Goal: Use online tool/utility: Utilize a website feature to perform a specific function

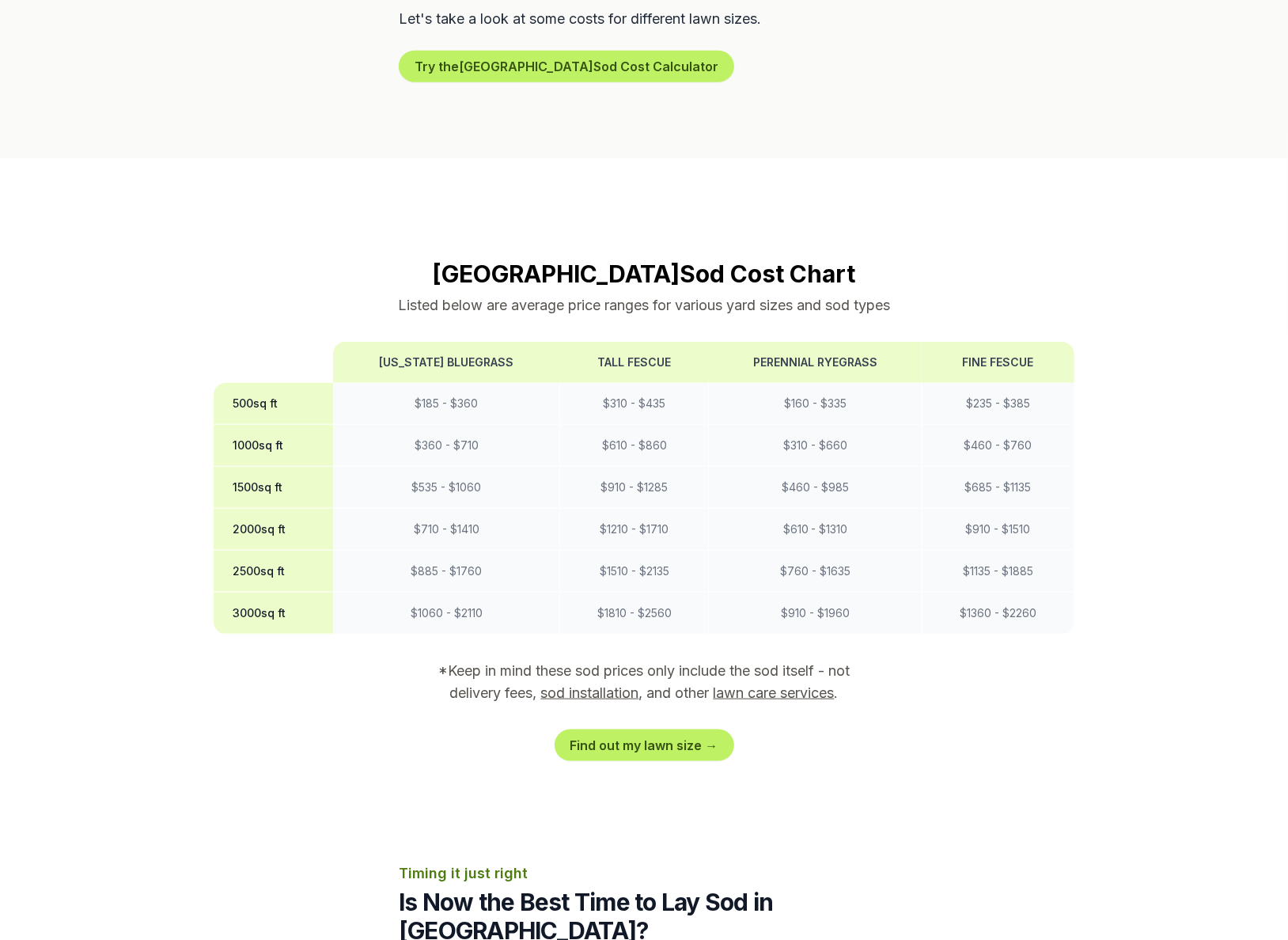
scroll to position [1113, 0]
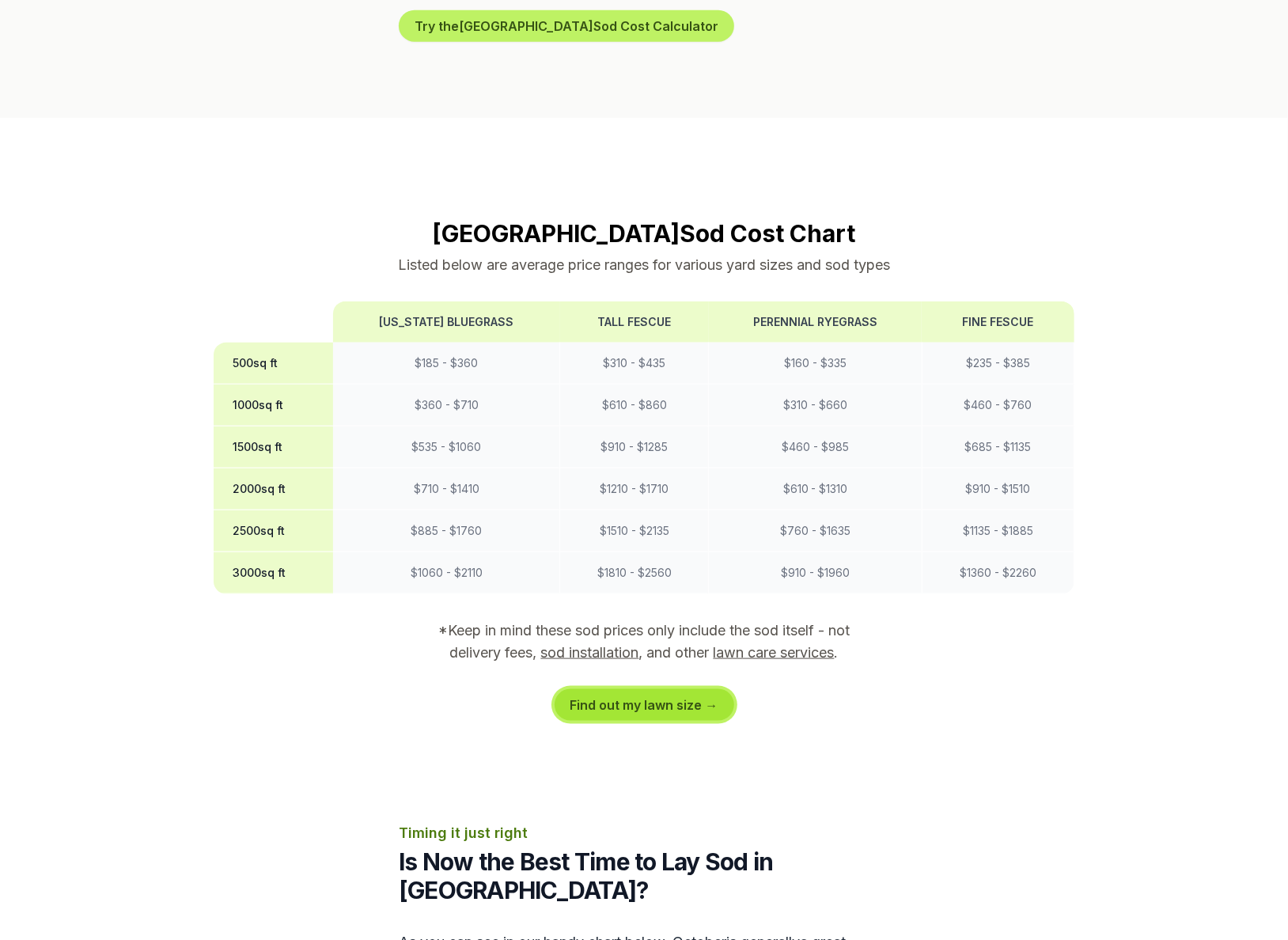
click at [599, 689] on link "Find out my lawn size →" at bounding box center [644, 704] width 179 height 32
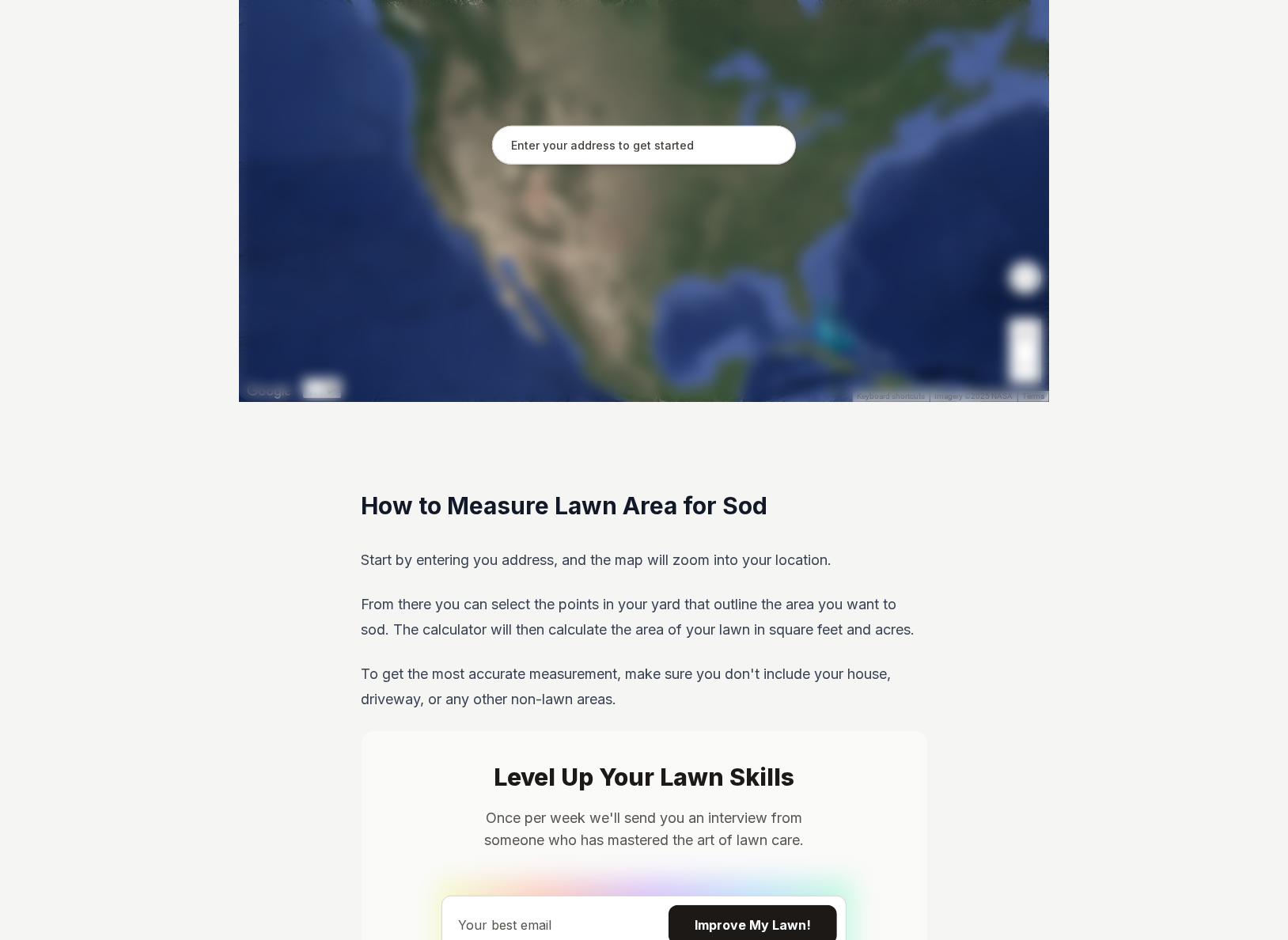
scroll to position [342, 0]
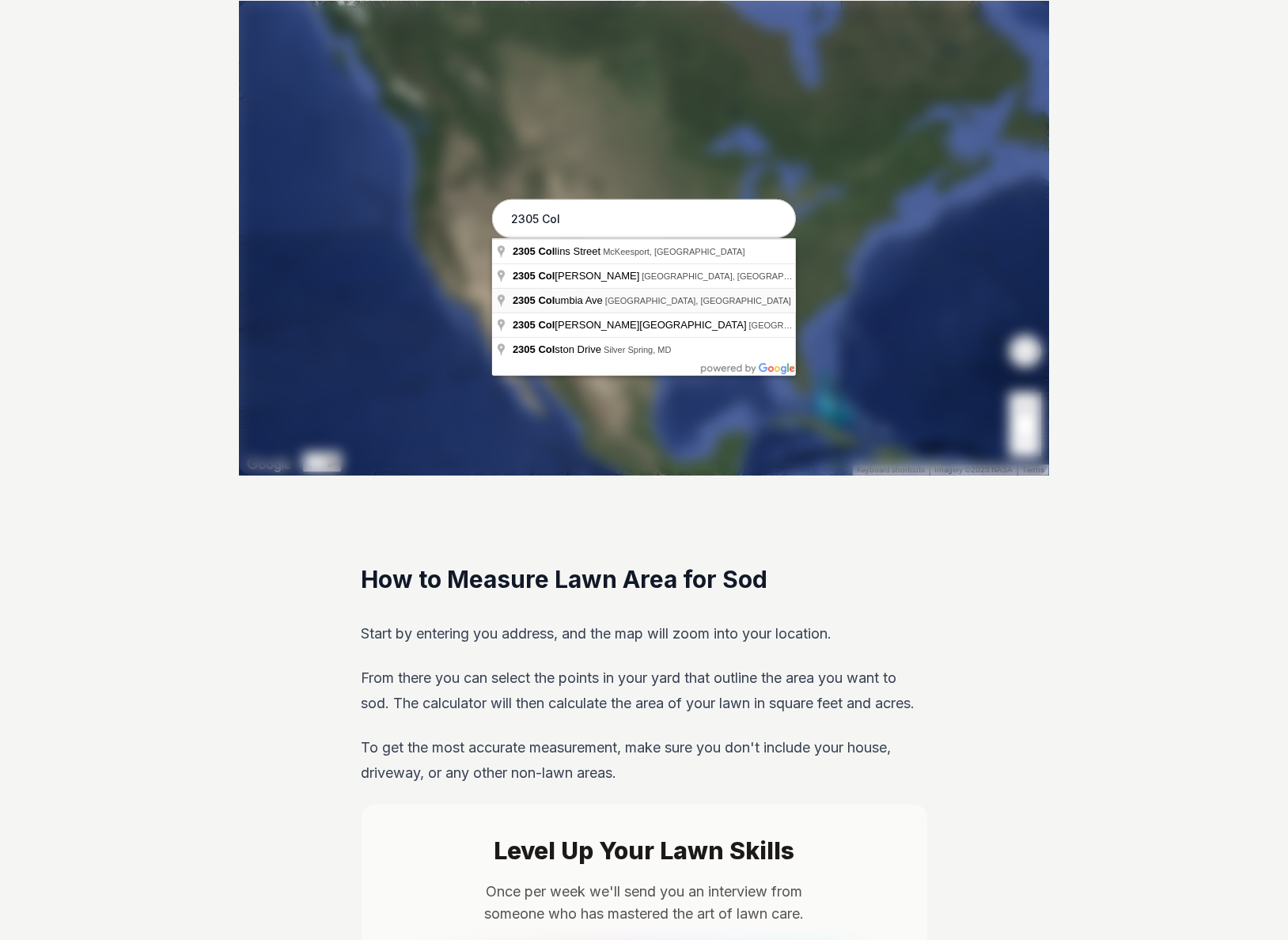
type input "[STREET_ADDRESS]"
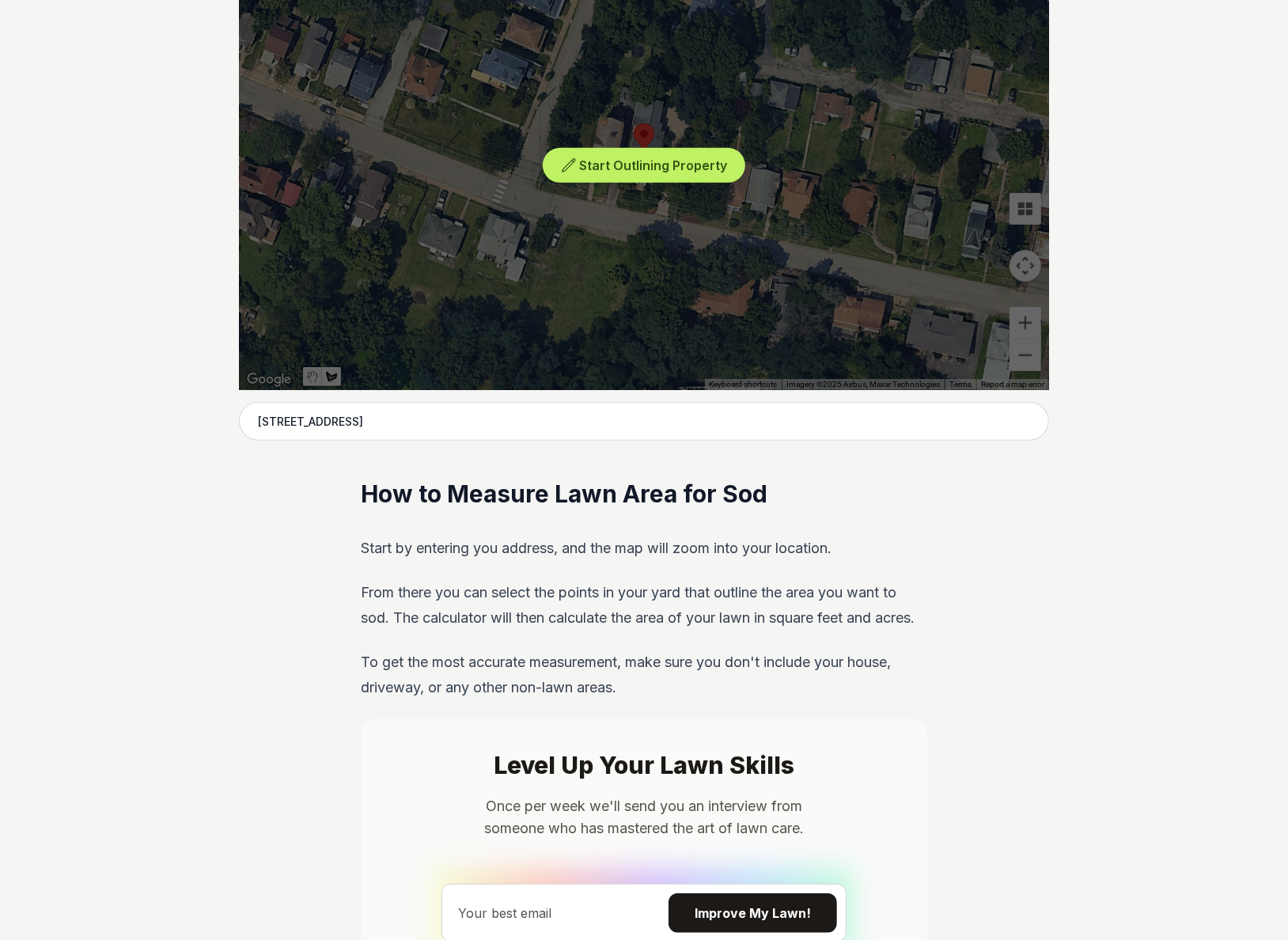
scroll to position [0, 0]
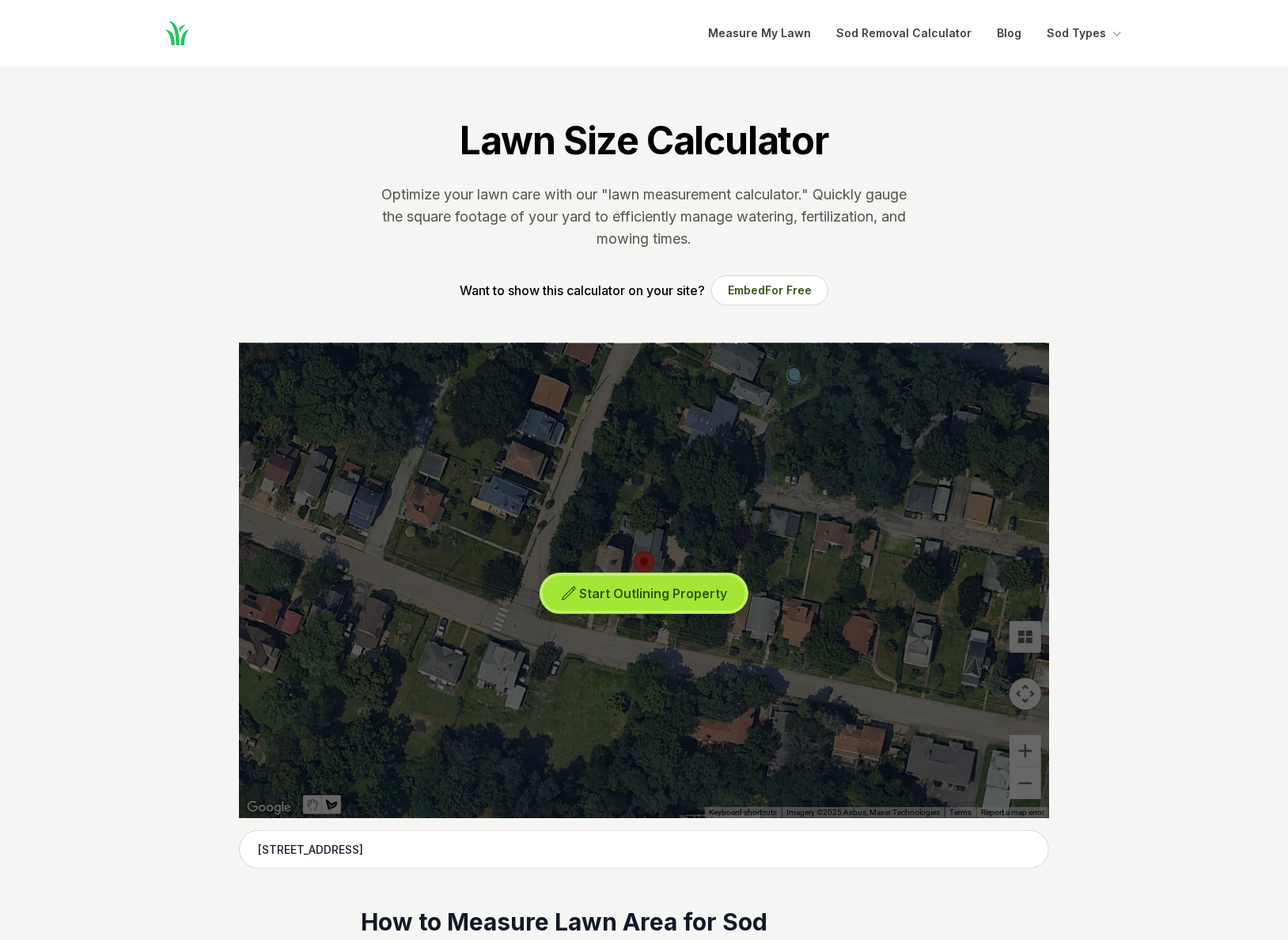
click at [617, 591] on span "Start Outlining Property" at bounding box center [654, 594] width 148 height 16
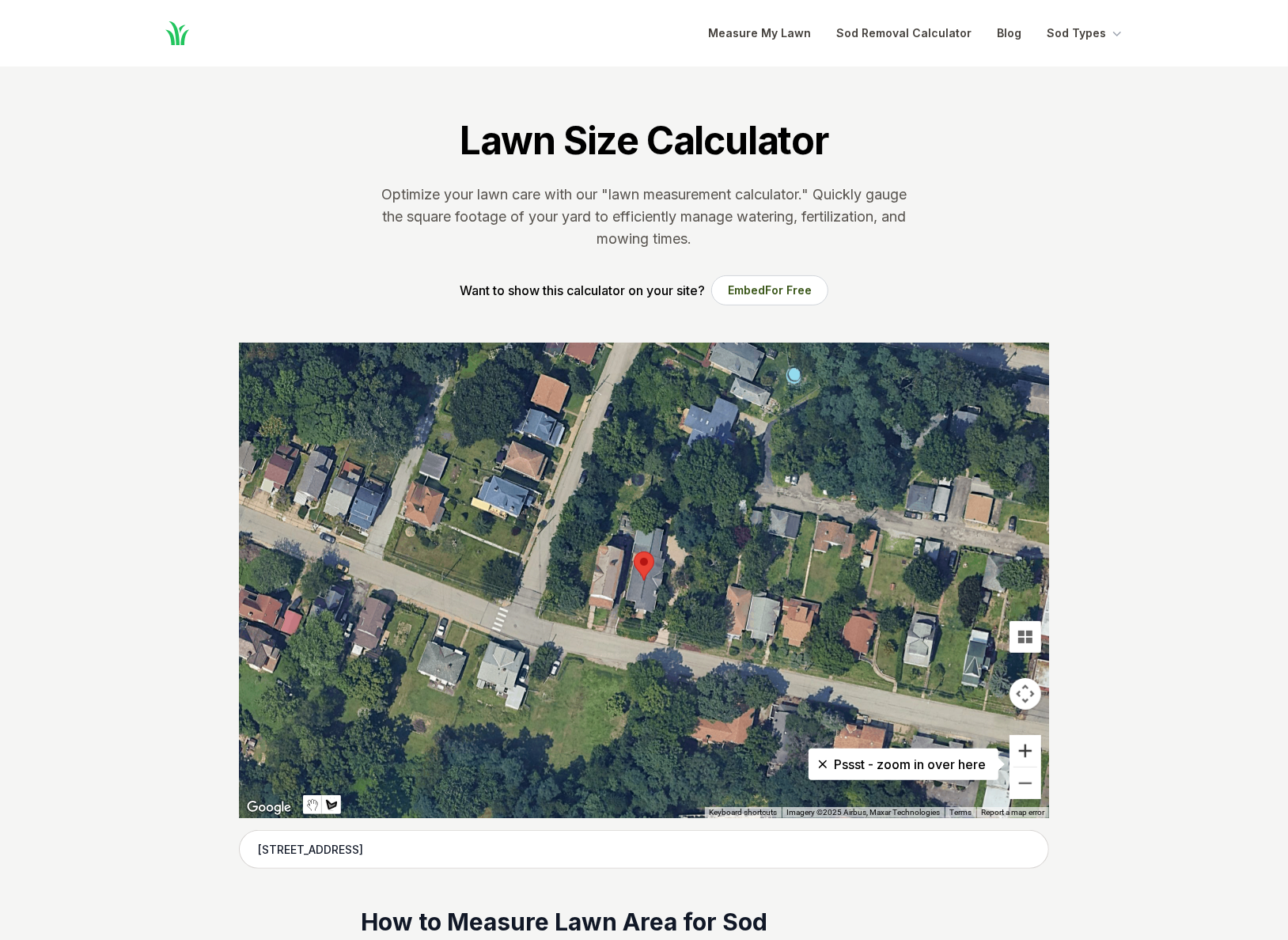
click at [1023, 752] on button "Zoom in" at bounding box center [1024, 750] width 32 height 32
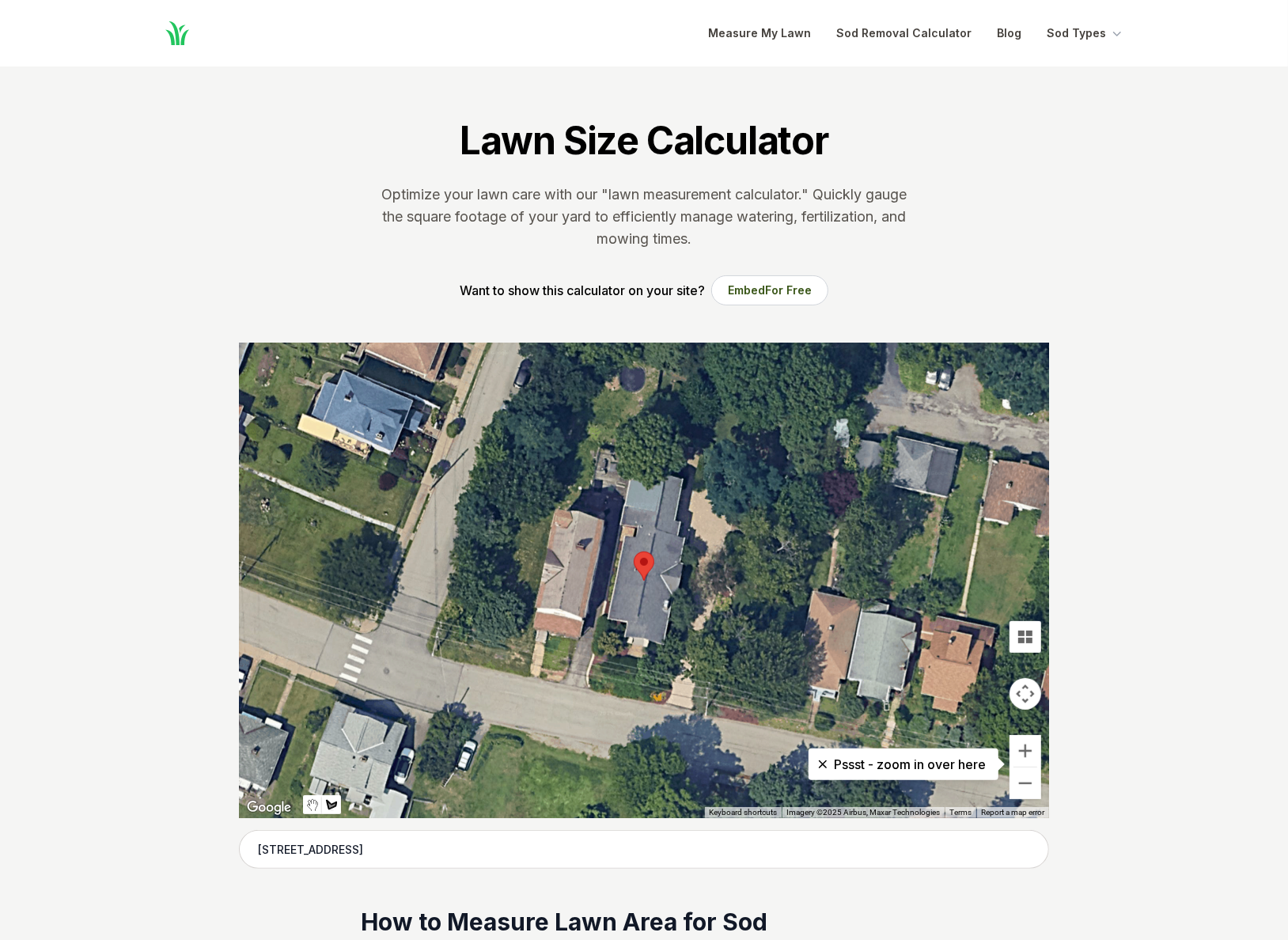
click at [713, 650] on div at bounding box center [644, 580] width 810 height 474
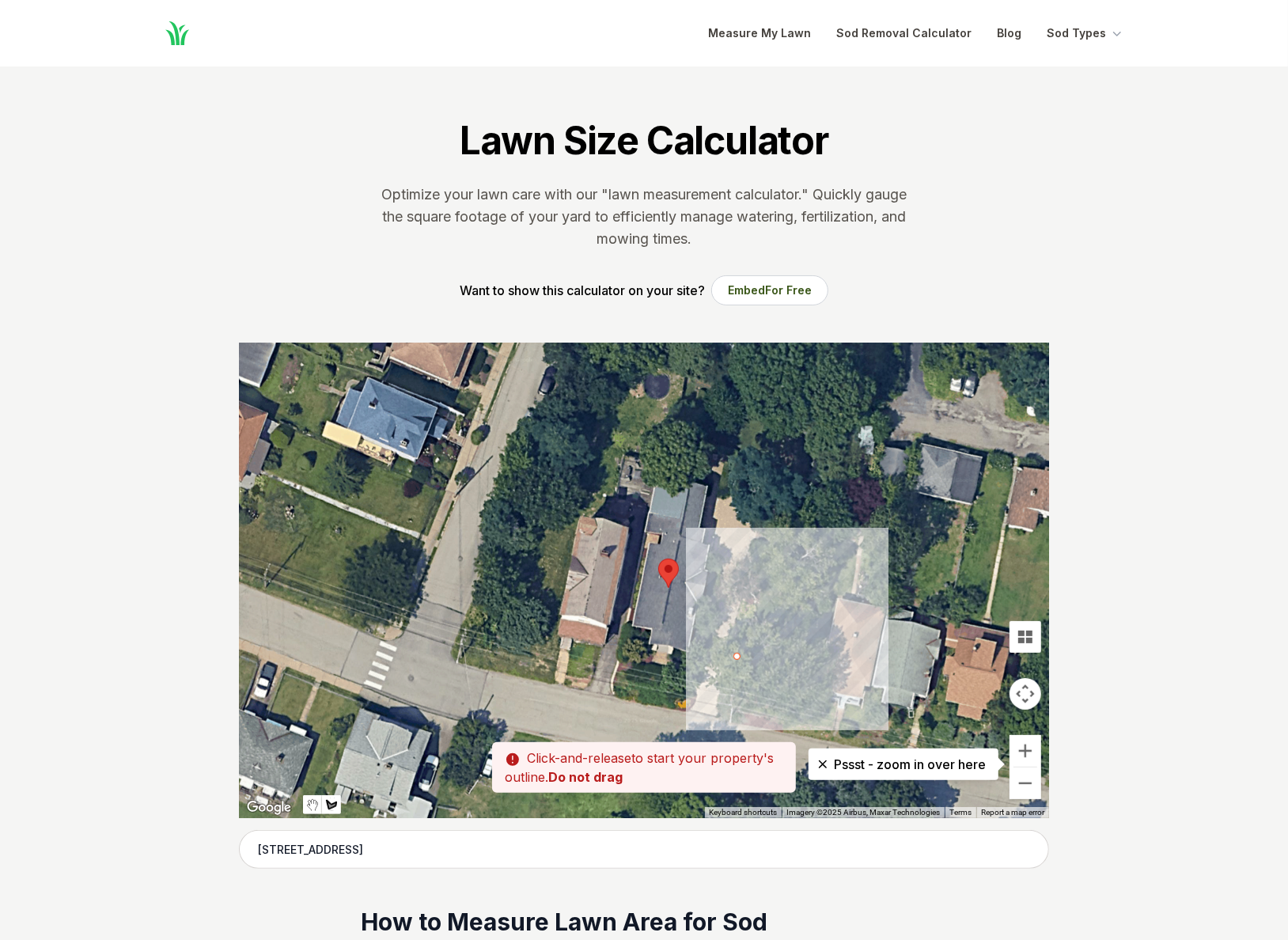
drag, startPoint x: 713, startPoint y: 650, endPoint x: 739, endPoint y: 657, distance: 26.9
click at [739, 657] on div at bounding box center [644, 580] width 810 height 474
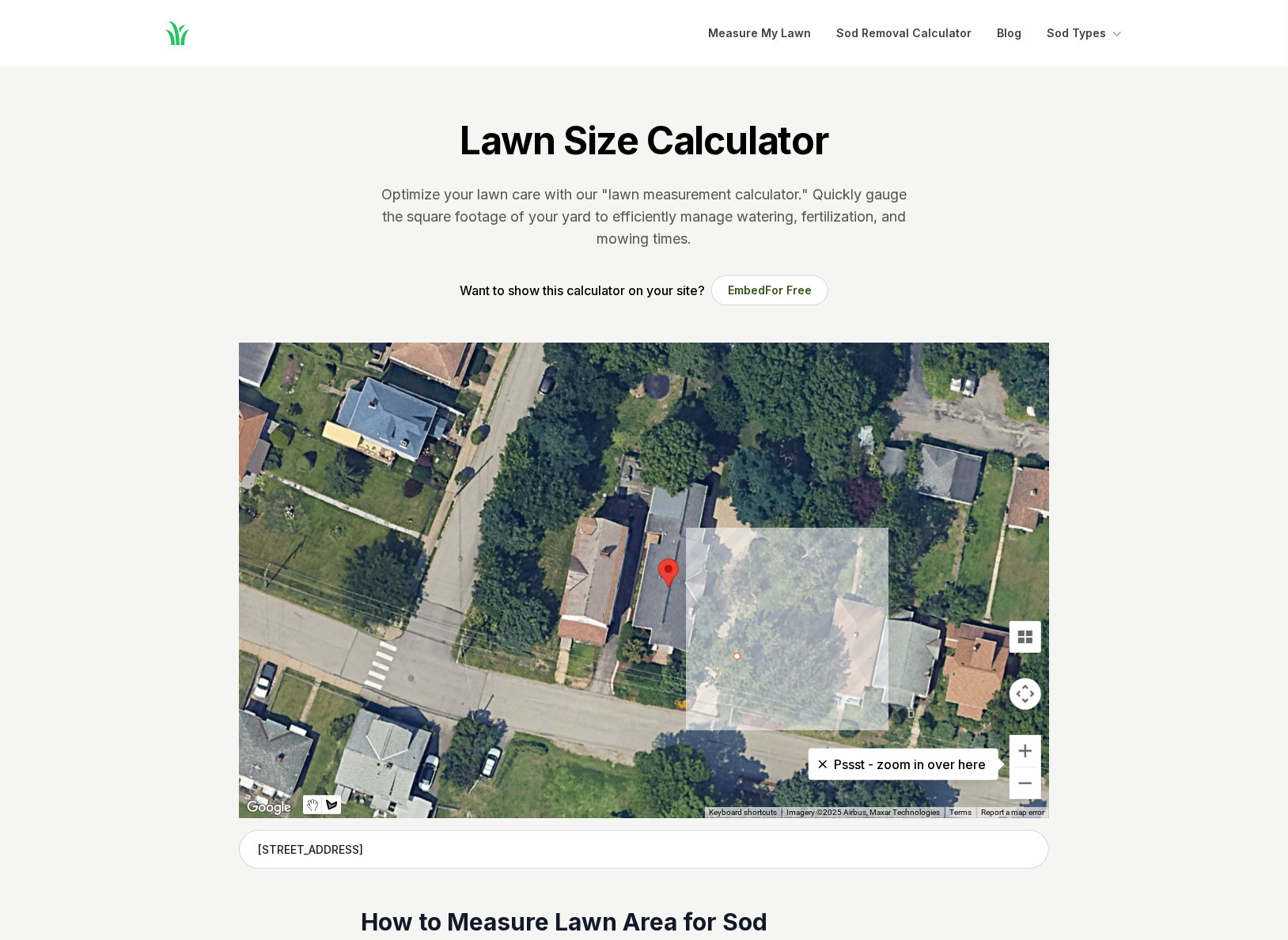
click at [810, 672] on div at bounding box center [644, 580] width 810 height 474
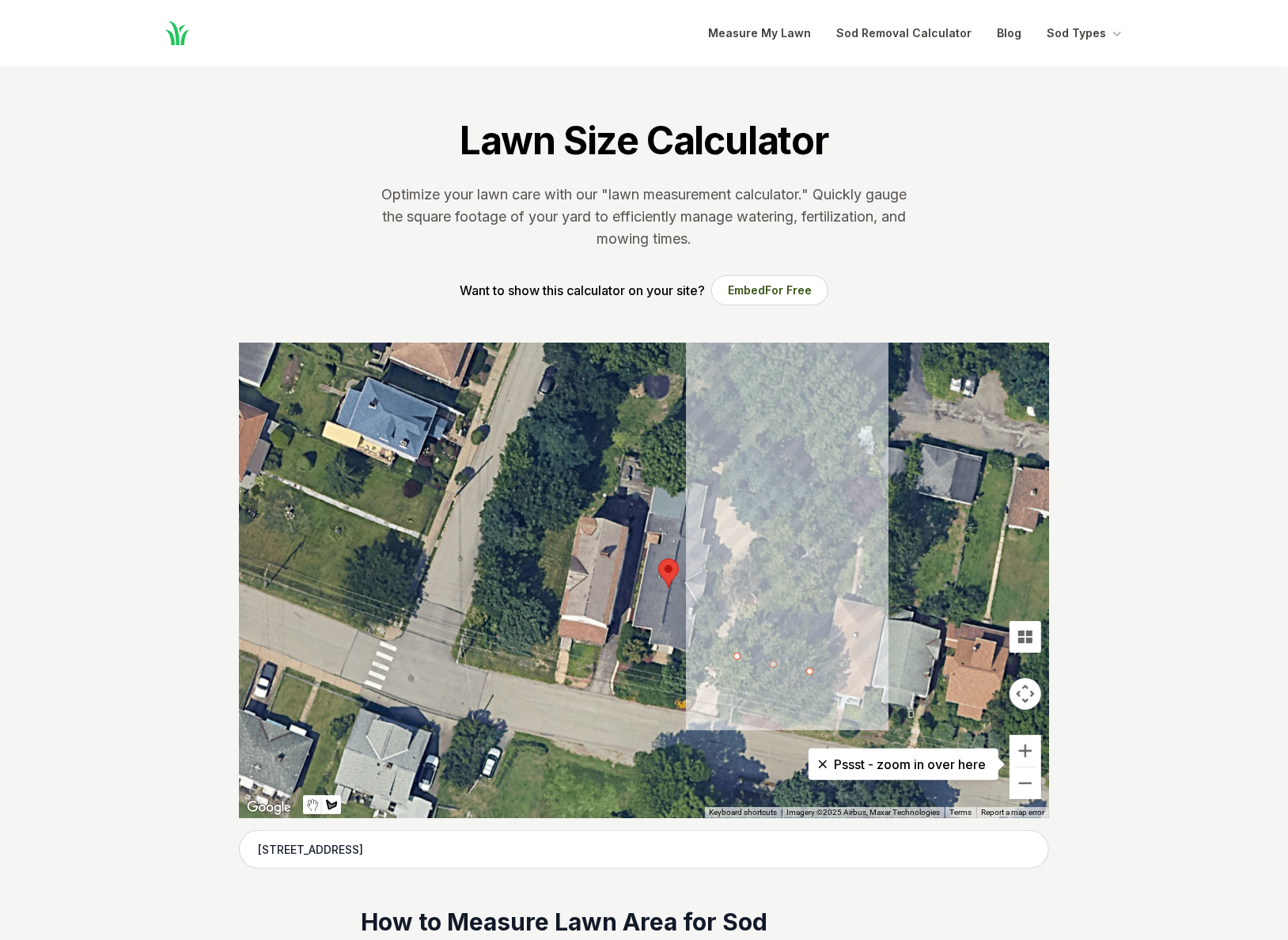
click at [854, 442] on div at bounding box center [644, 580] width 810 height 474
click at [857, 431] on div at bounding box center [644, 580] width 810 height 474
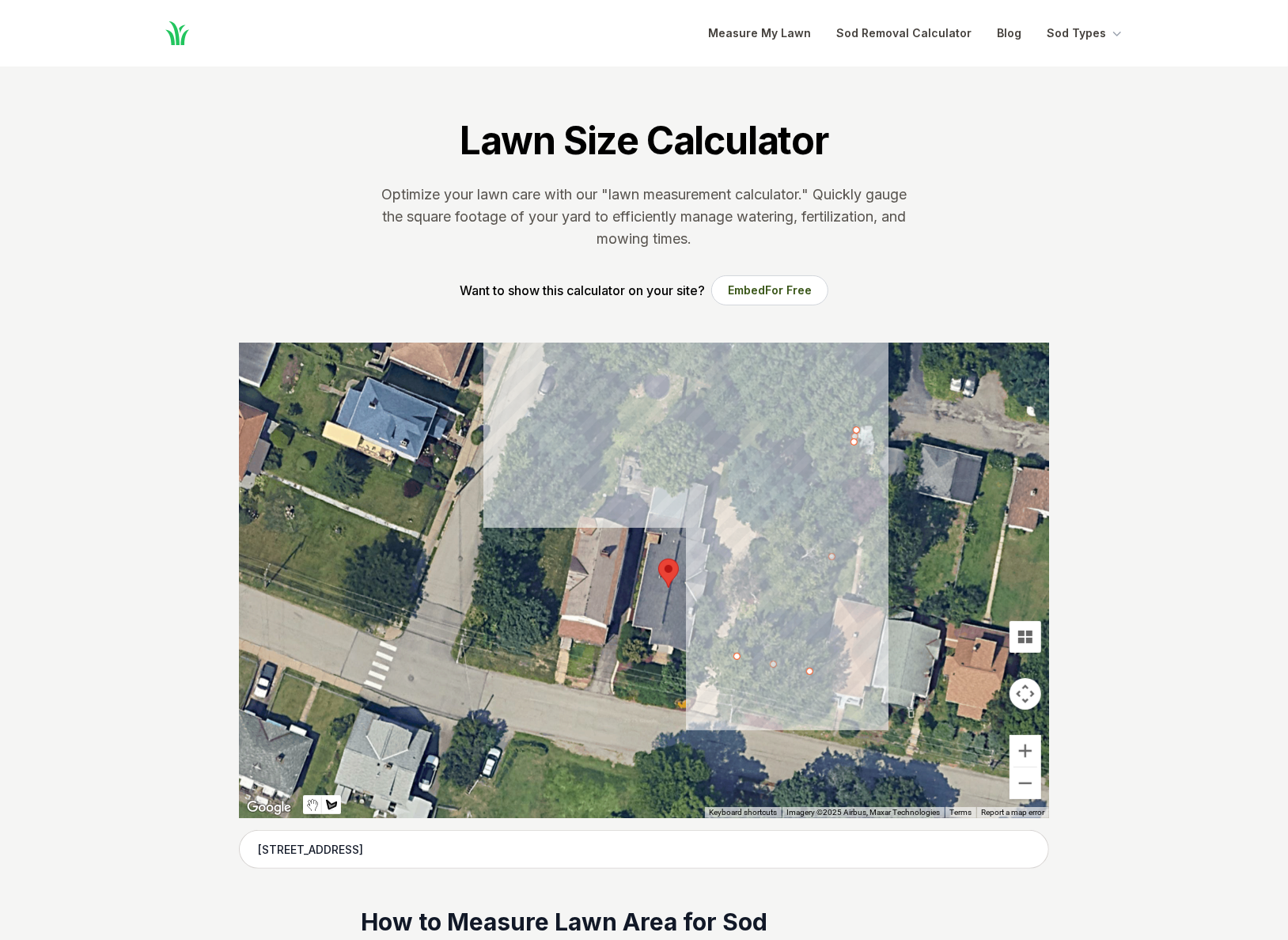
click at [691, 384] on div at bounding box center [644, 580] width 810 height 474
click at [679, 443] on div at bounding box center [644, 580] width 810 height 474
click at [779, 471] on div at bounding box center [644, 580] width 810 height 474
click at [737, 655] on div at bounding box center [644, 580] width 810 height 474
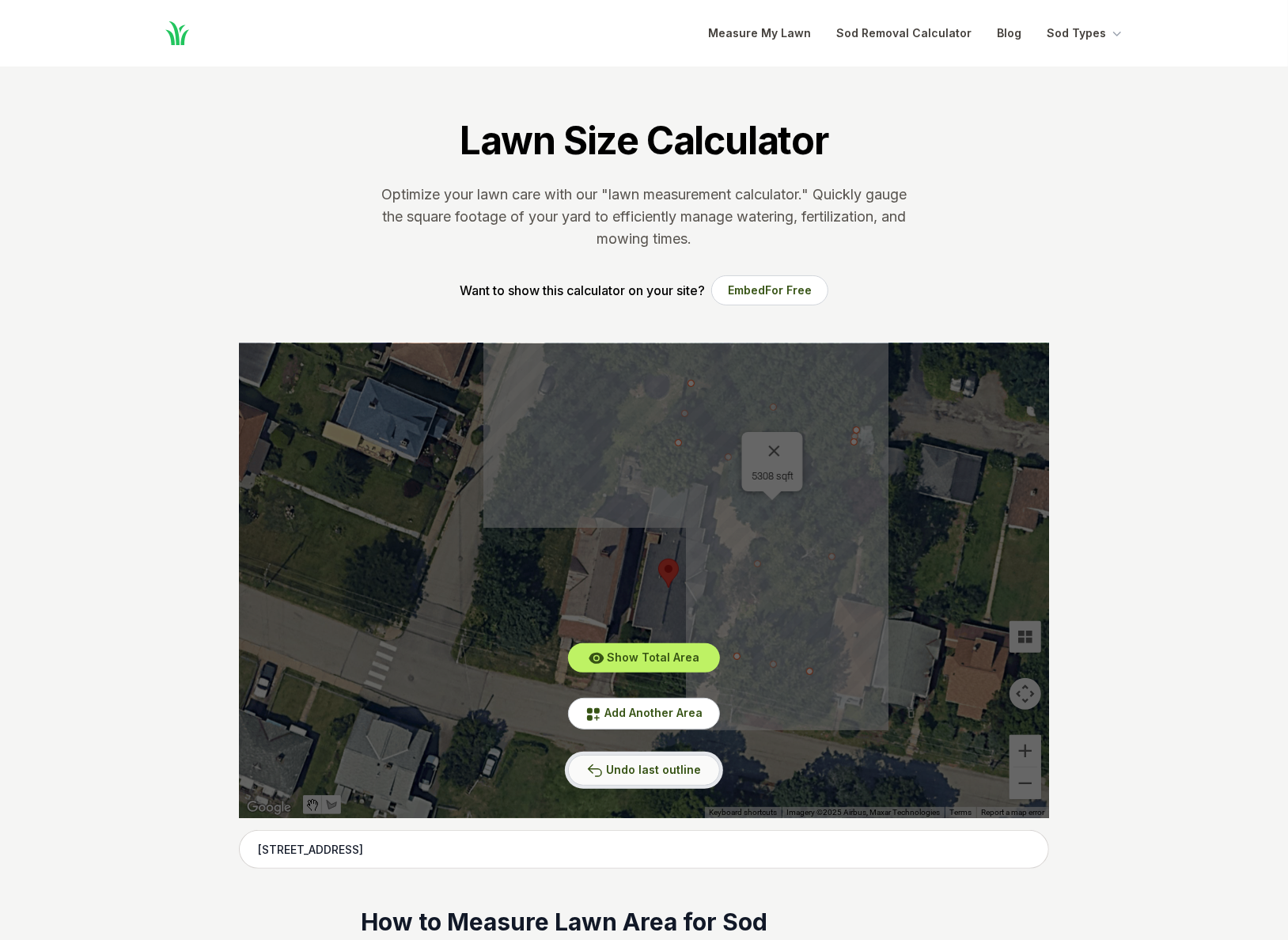
click at [665, 770] on span "Undo last outline" at bounding box center [653, 769] width 95 height 14
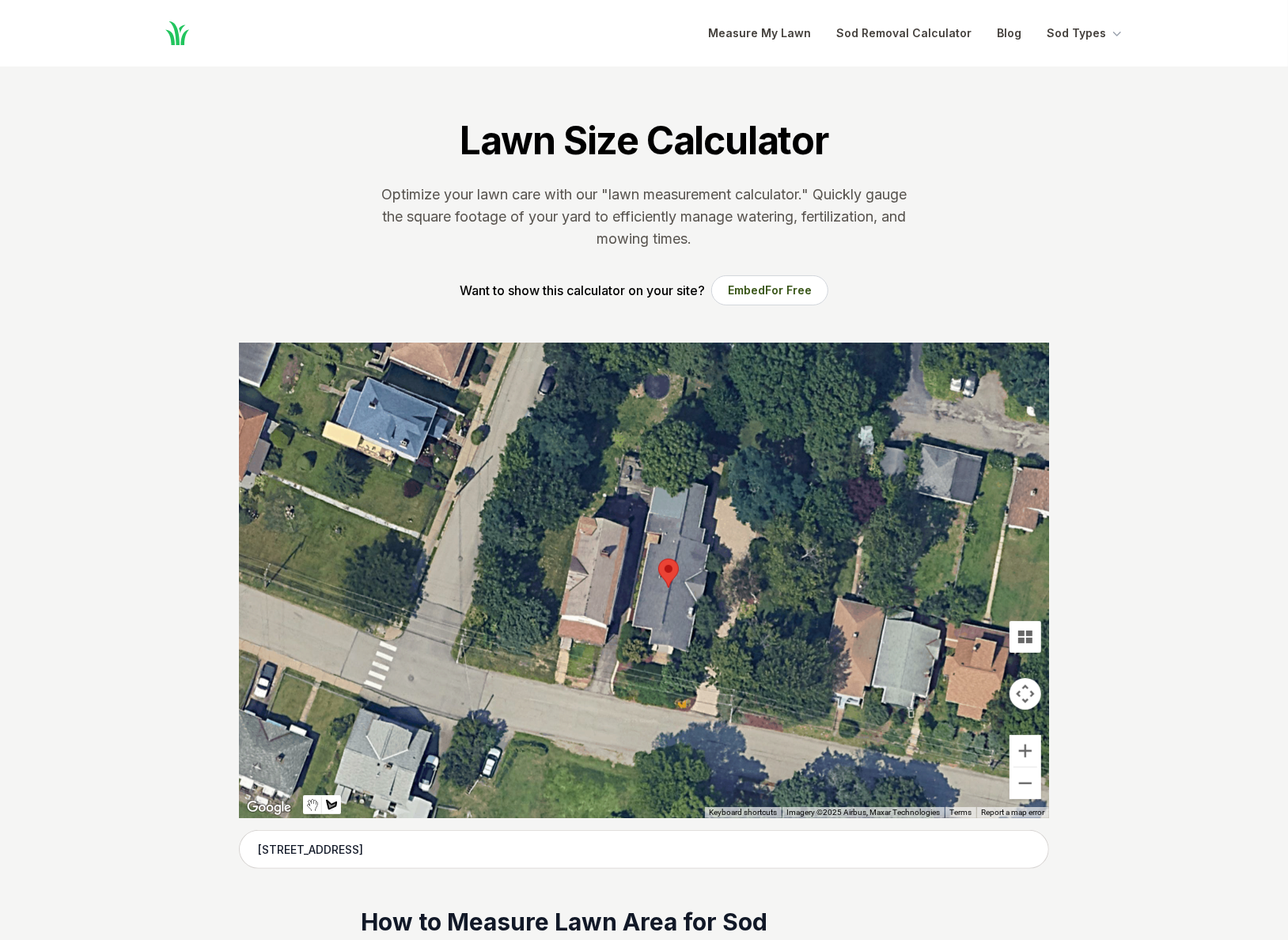
click at [845, 415] on div at bounding box center [644, 580] width 810 height 474
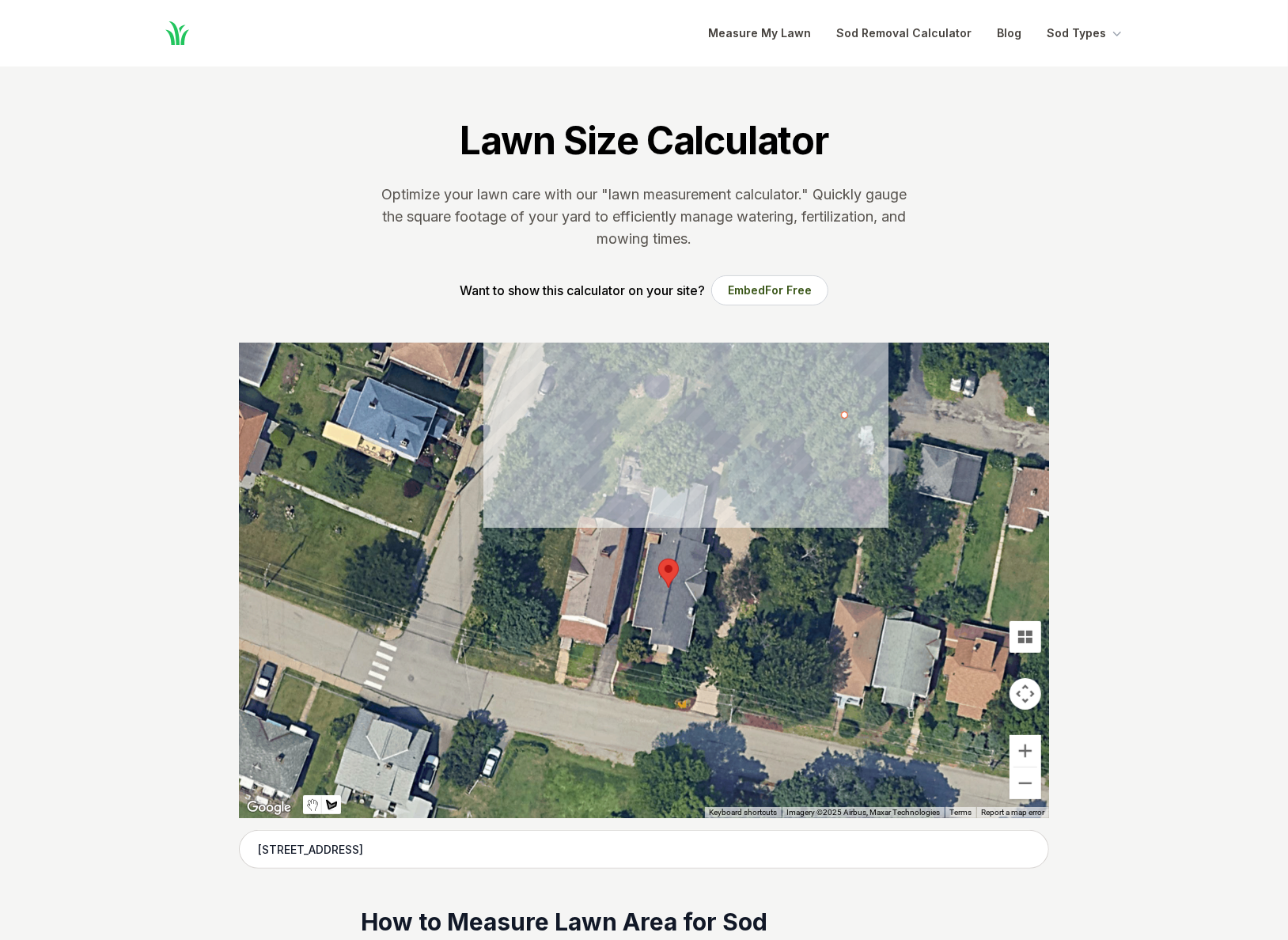
click at [689, 378] on div at bounding box center [644, 580] width 810 height 474
click at [676, 440] on div at bounding box center [644, 580] width 810 height 474
click at [782, 466] on div at bounding box center [644, 580] width 810 height 474
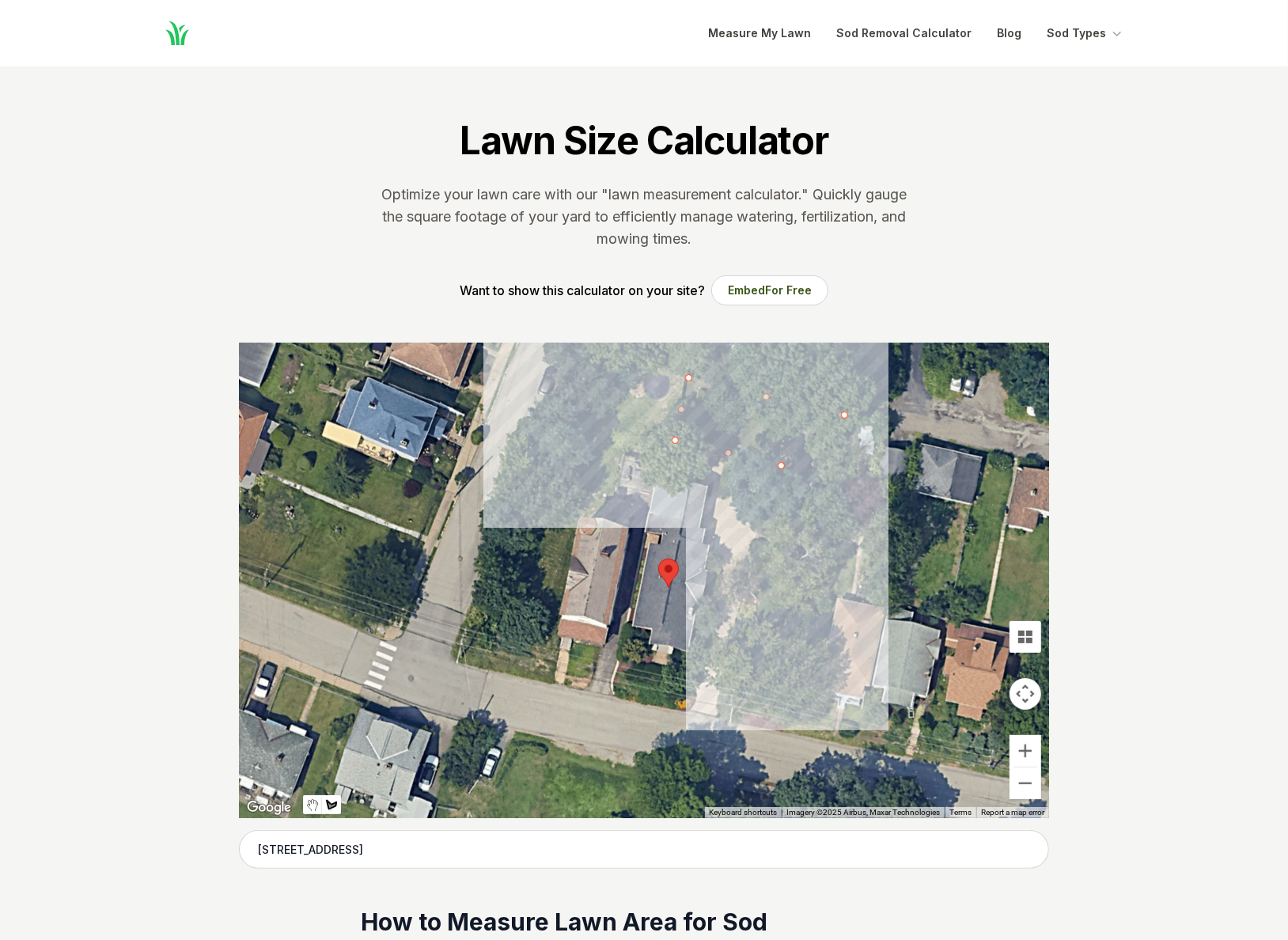
click at [745, 650] on div at bounding box center [644, 580] width 810 height 474
click at [804, 667] on div at bounding box center [644, 580] width 810 height 474
click at [852, 415] on div at bounding box center [644, 580] width 810 height 474
click at [844, 414] on div at bounding box center [644, 580] width 810 height 474
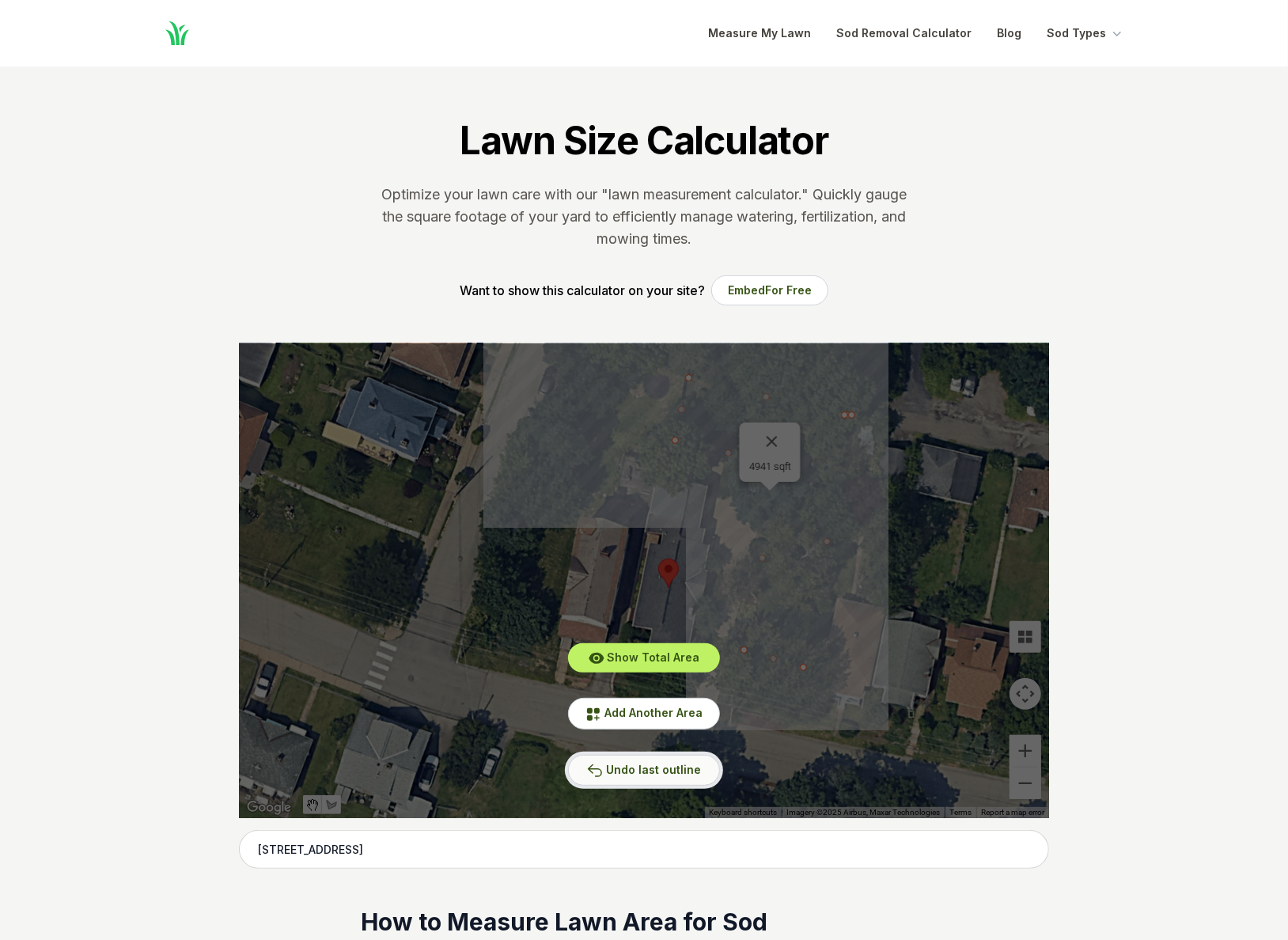
click at [680, 766] on span "Undo last outline" at bounding box center [653, 769] width 95 height 14
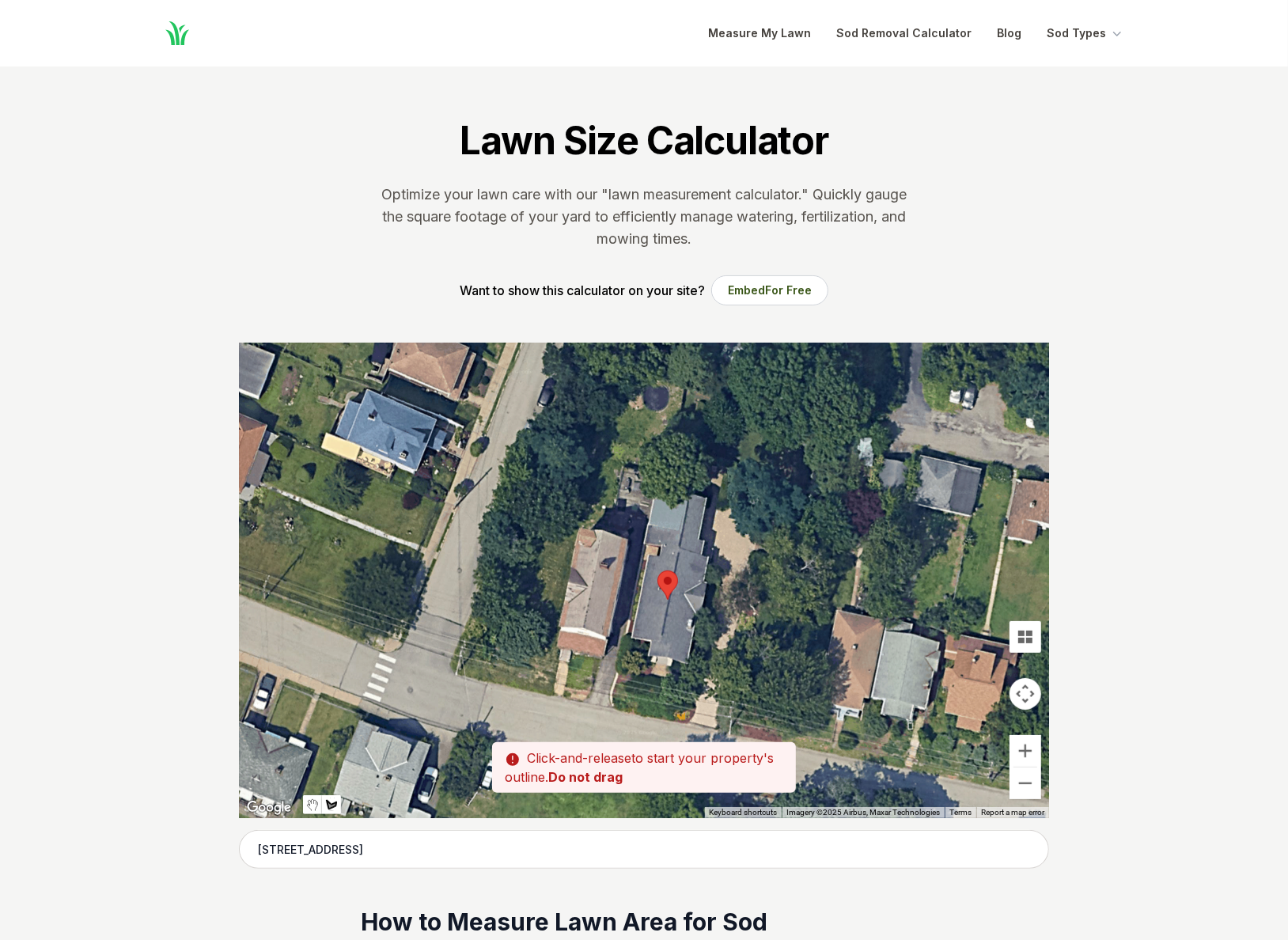
drag, startPoint x: 687, startPoint y: 376, endPoint x: 686, endPoint y: 389, distance: 13.0
click at [686, 389] on div at bounding box center [644, 580] width 810 height 474
click at [688, 384] on div at bounding box center [644, 580] width 810 height 474
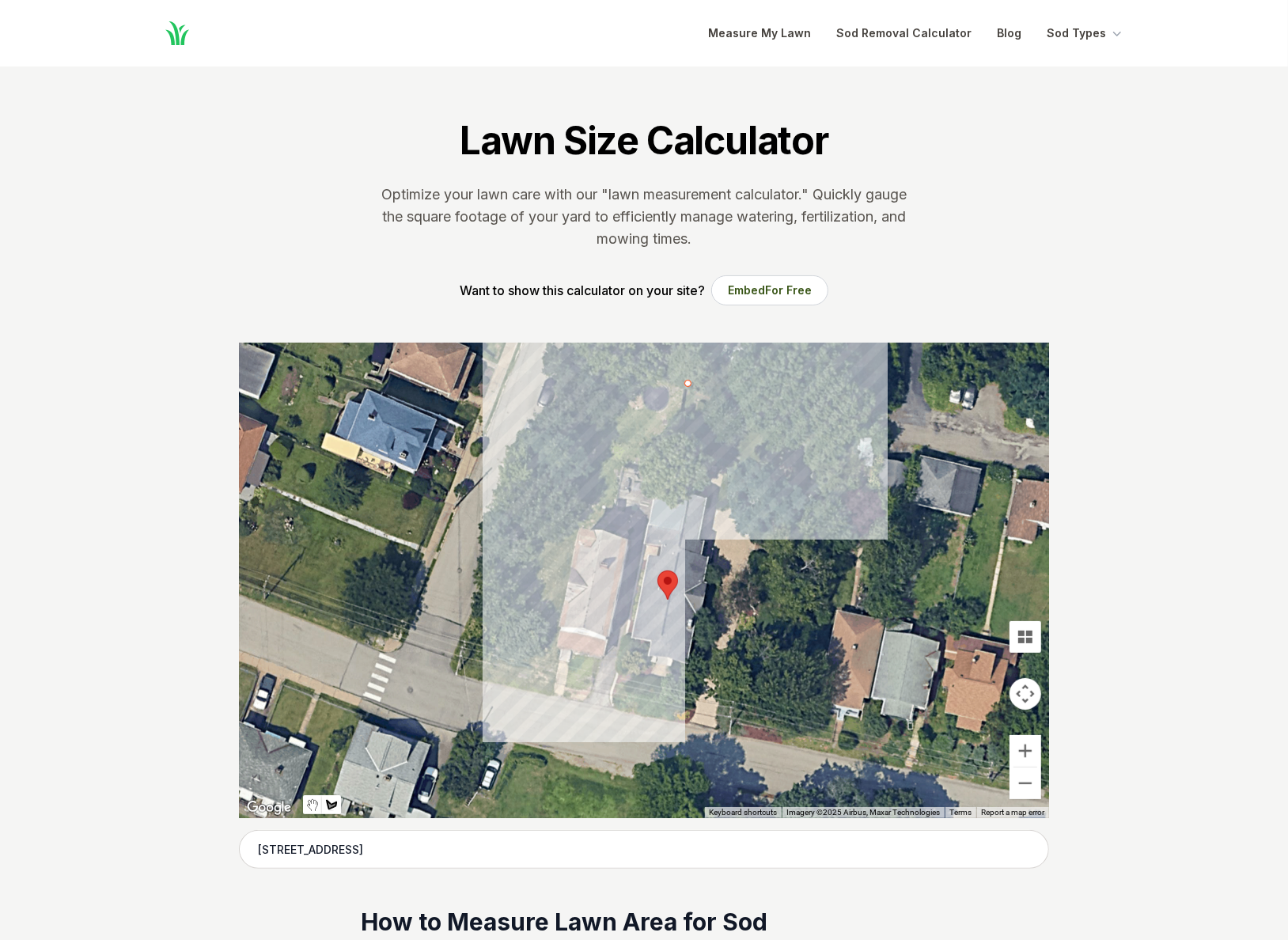
click at [614, 710] on div at bounding box center [644, 580] width 810 height 474
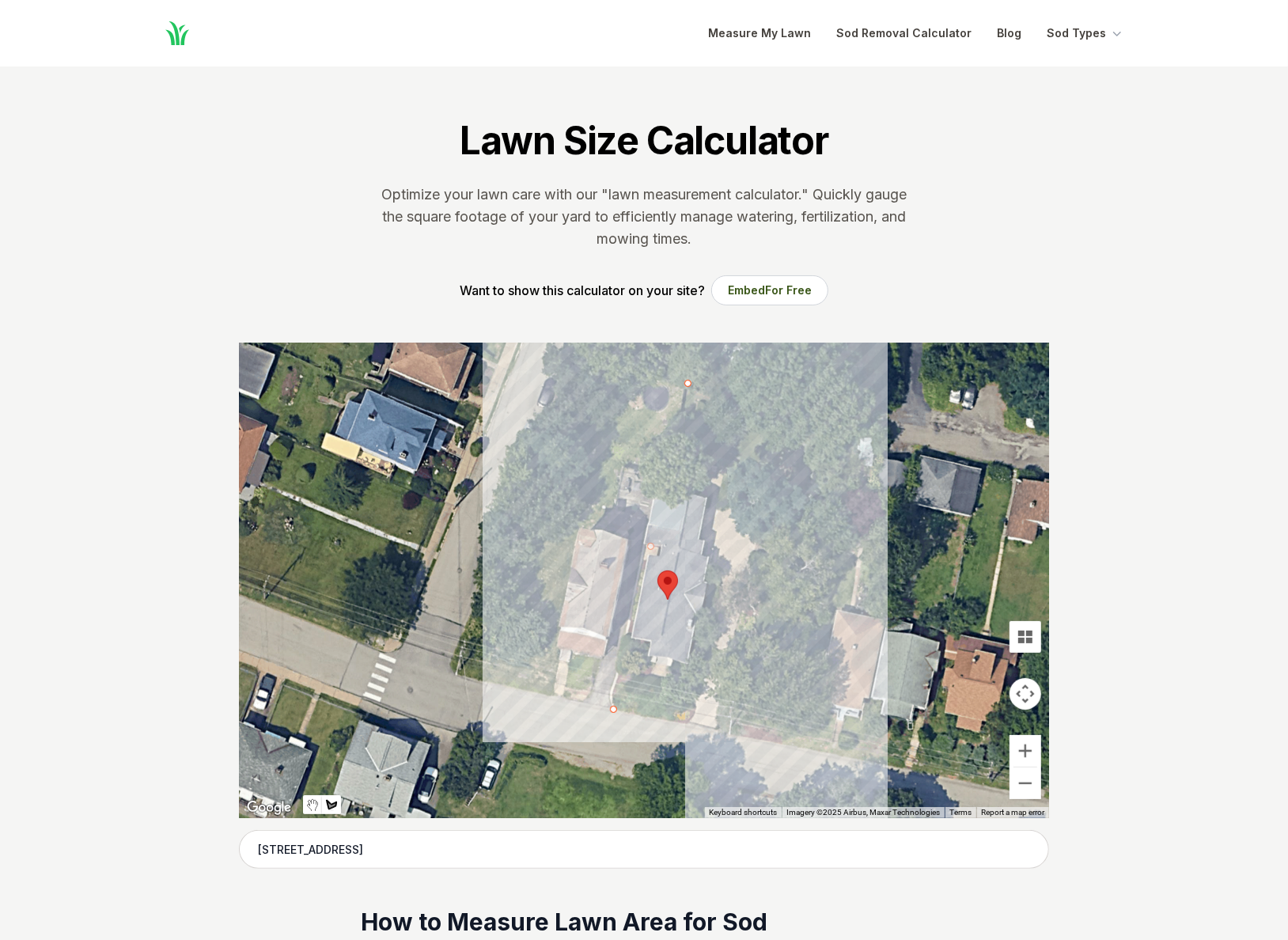
click at [813, 750] on div at bounding box center [644, 580] width 810 height 474
click at [861, 431] on div at bounding box center [644, 580] width 810 height 474
click at [688, 384] on div at bounding box center [644, 580] width 810 height 474
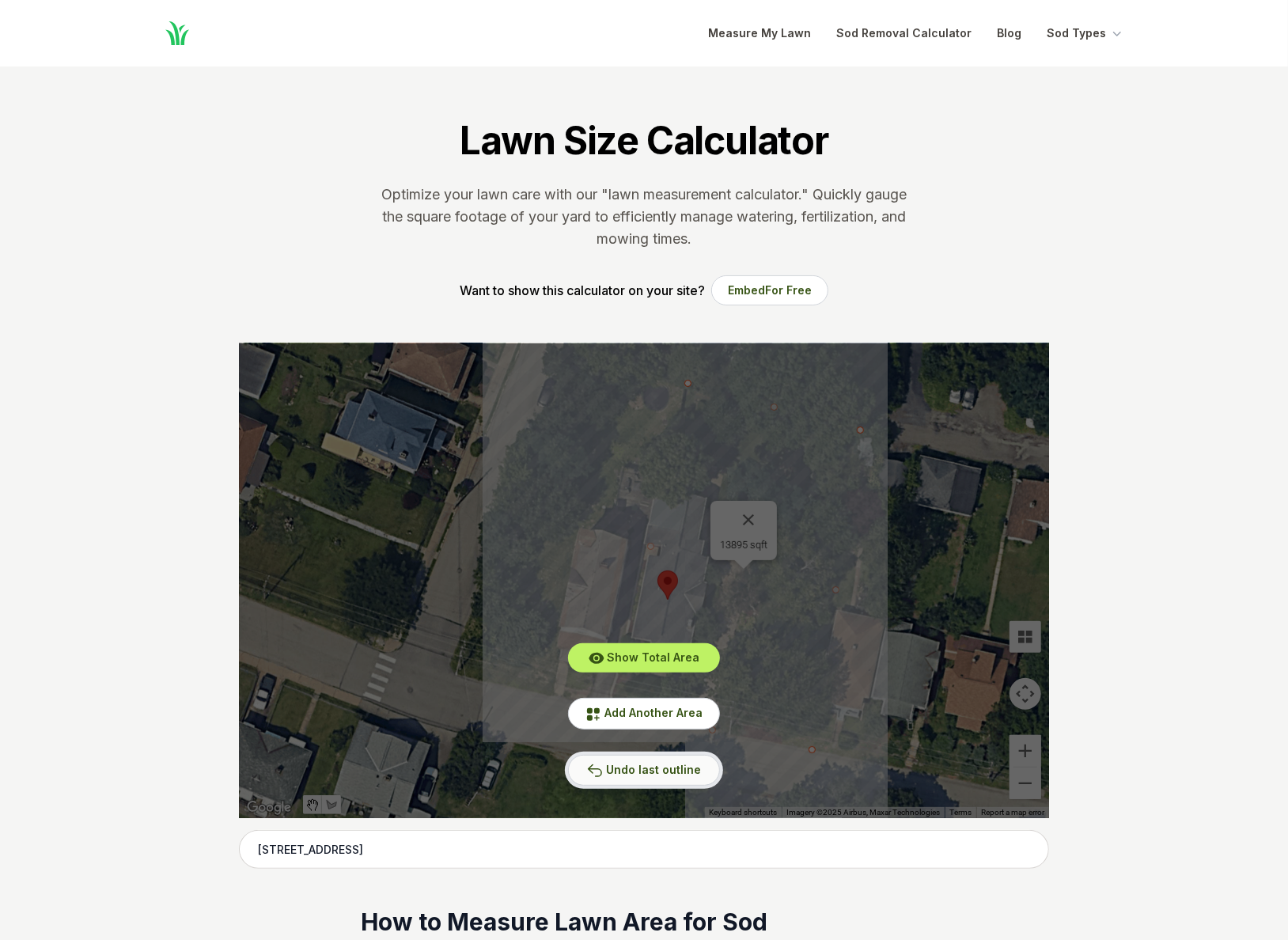
click at [682, 769] on span "Undo last outline" at bounding box center [653, 769] width 95 height 14
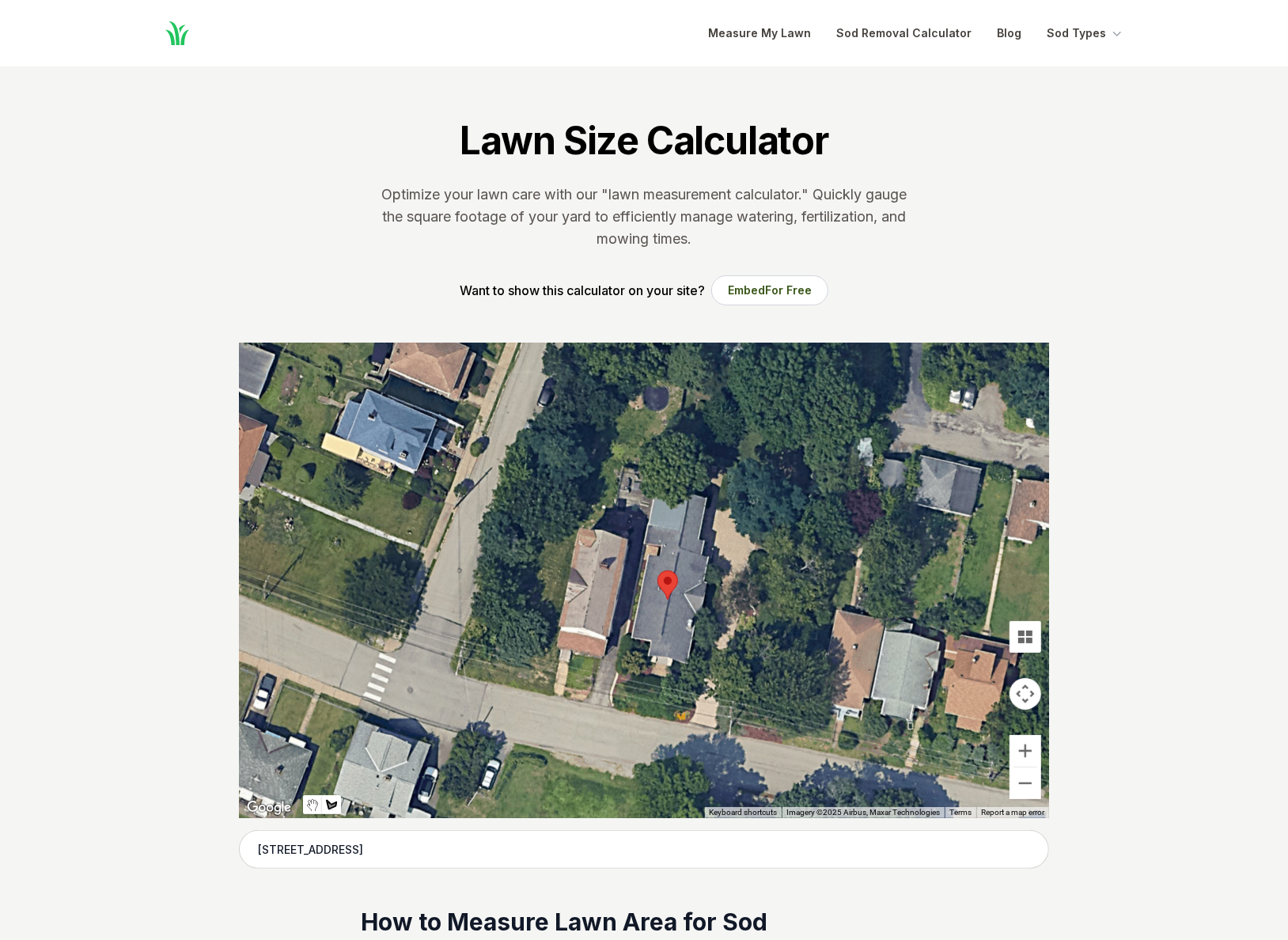
click at [698, 393] on div at bounding box center [644, 580] width 810 height 474
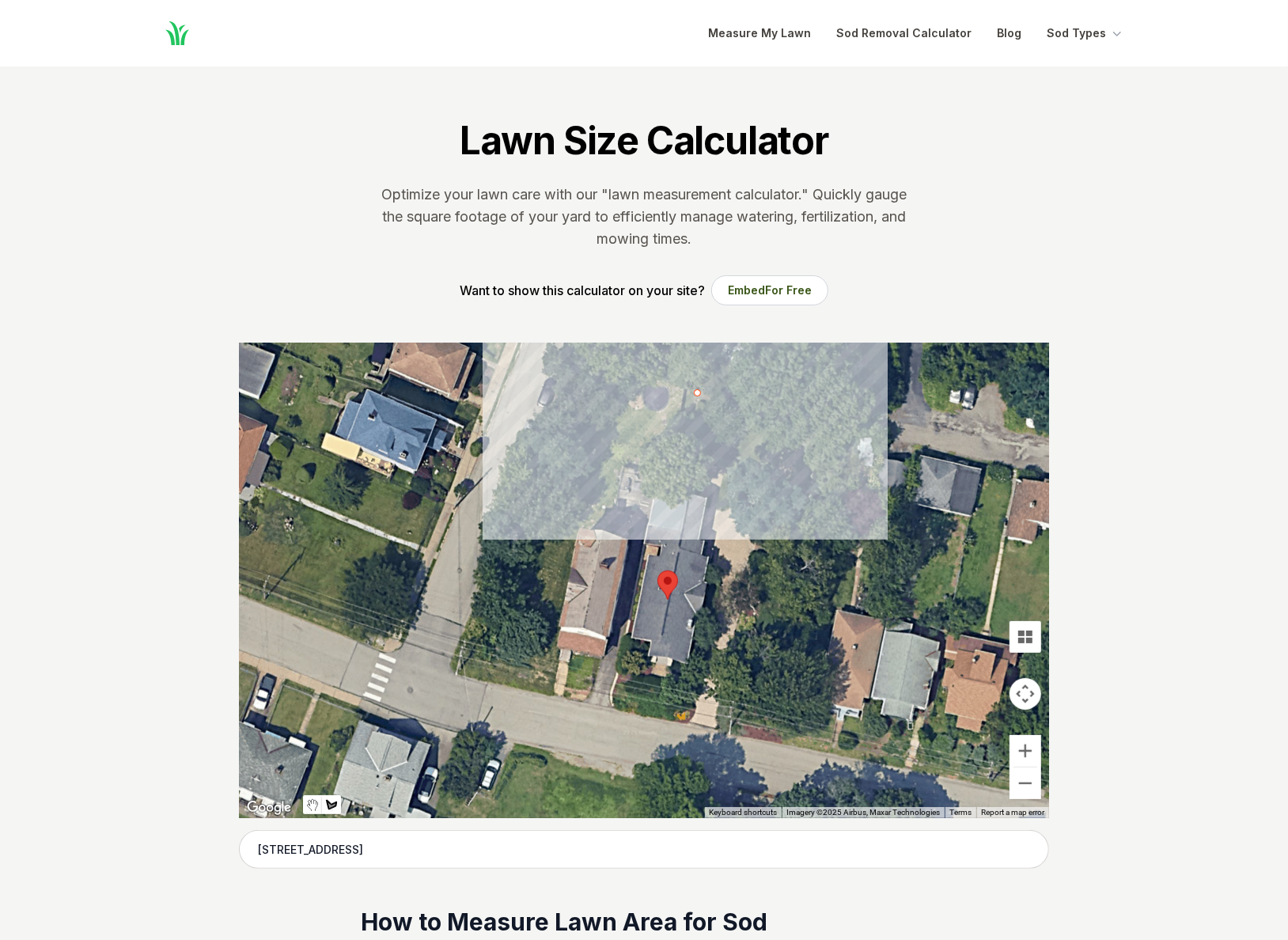
click at [698, 390] on div at bounding box center [644, 580] width 810 height 474
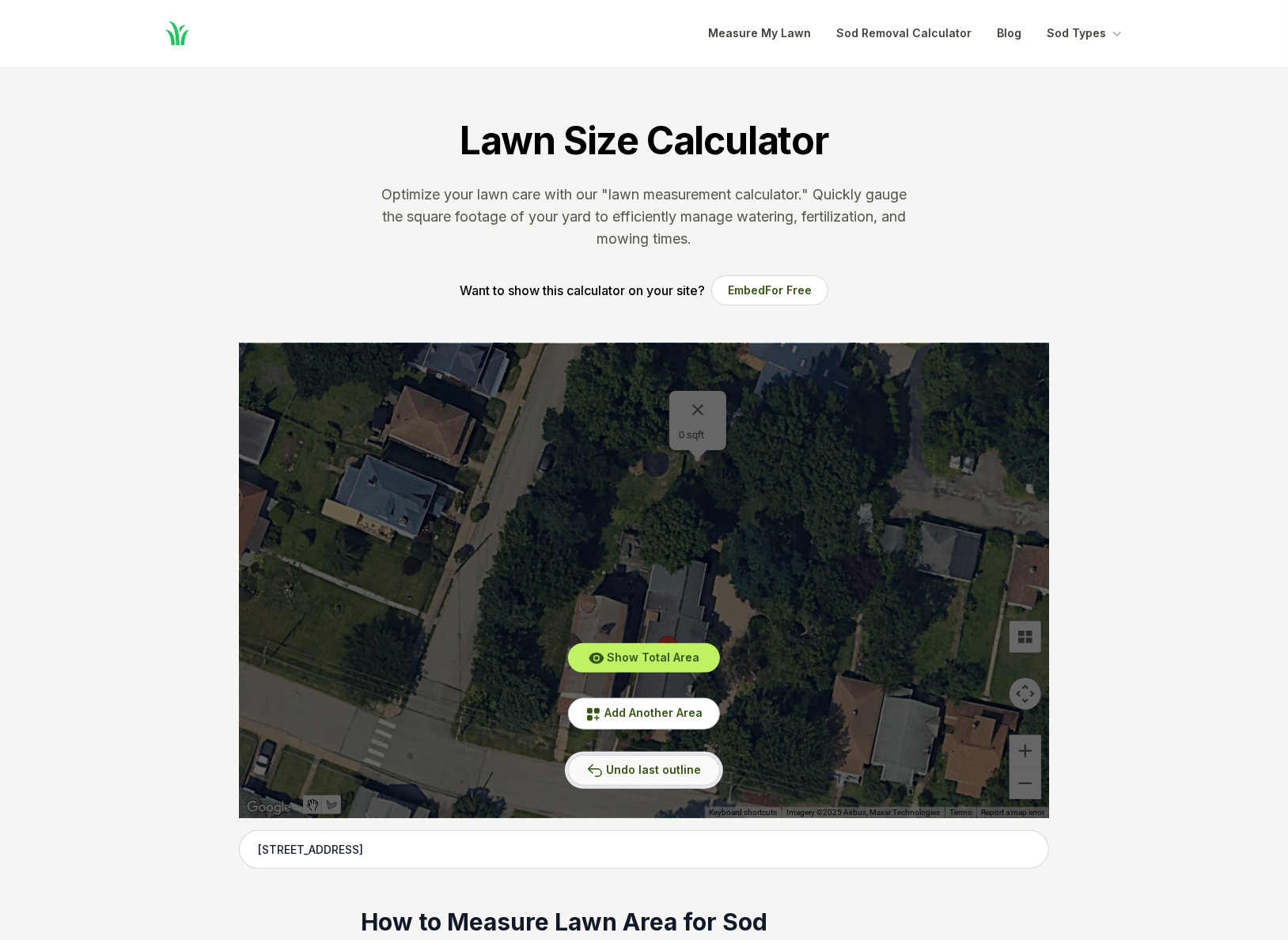
click at [655, 767] on span "Undo last outline" at bounding box center [653, 769] width 95 height 14
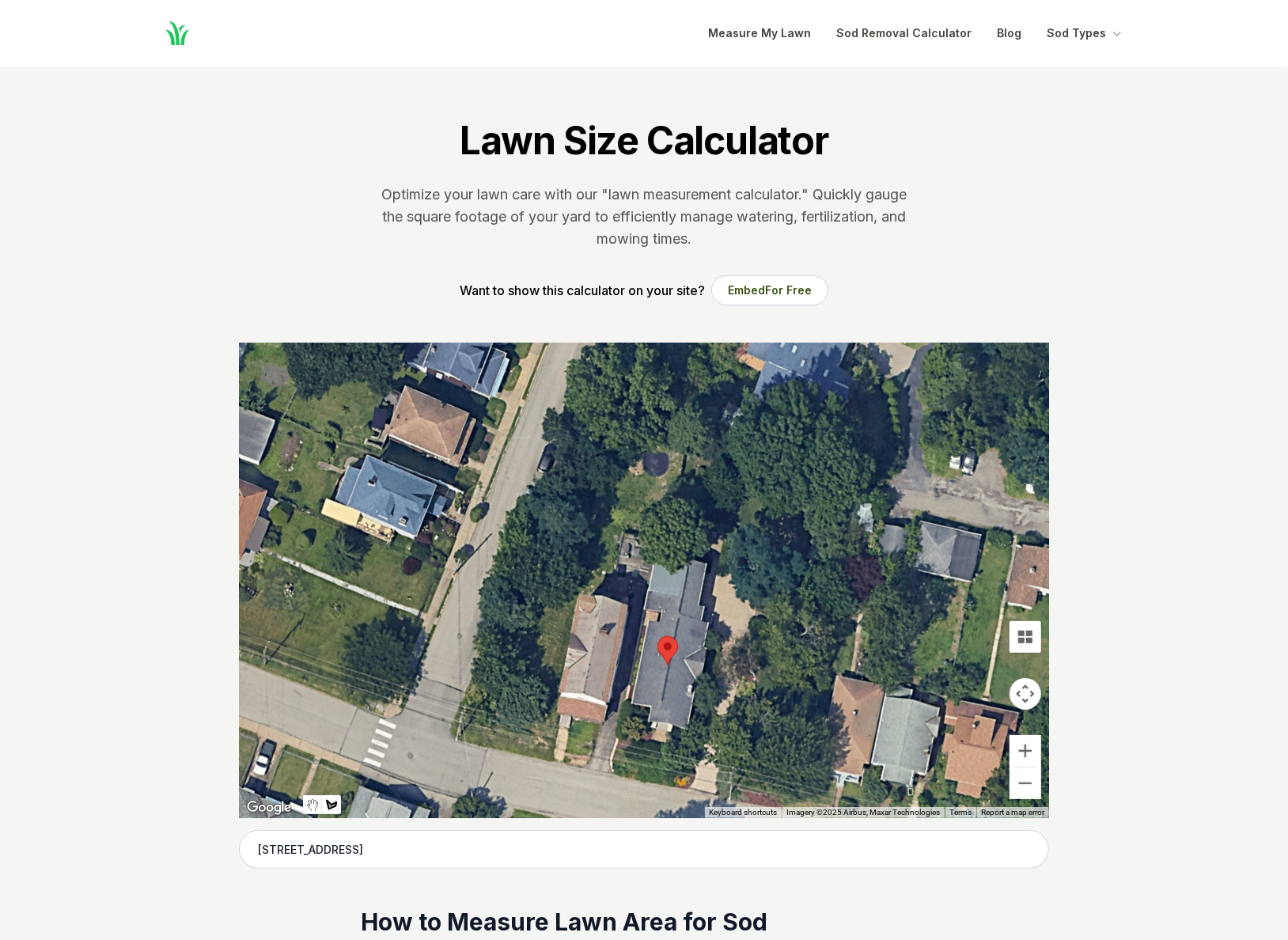
click at [686, 457] on div at bounding box center [644, 580] width 810 height 474
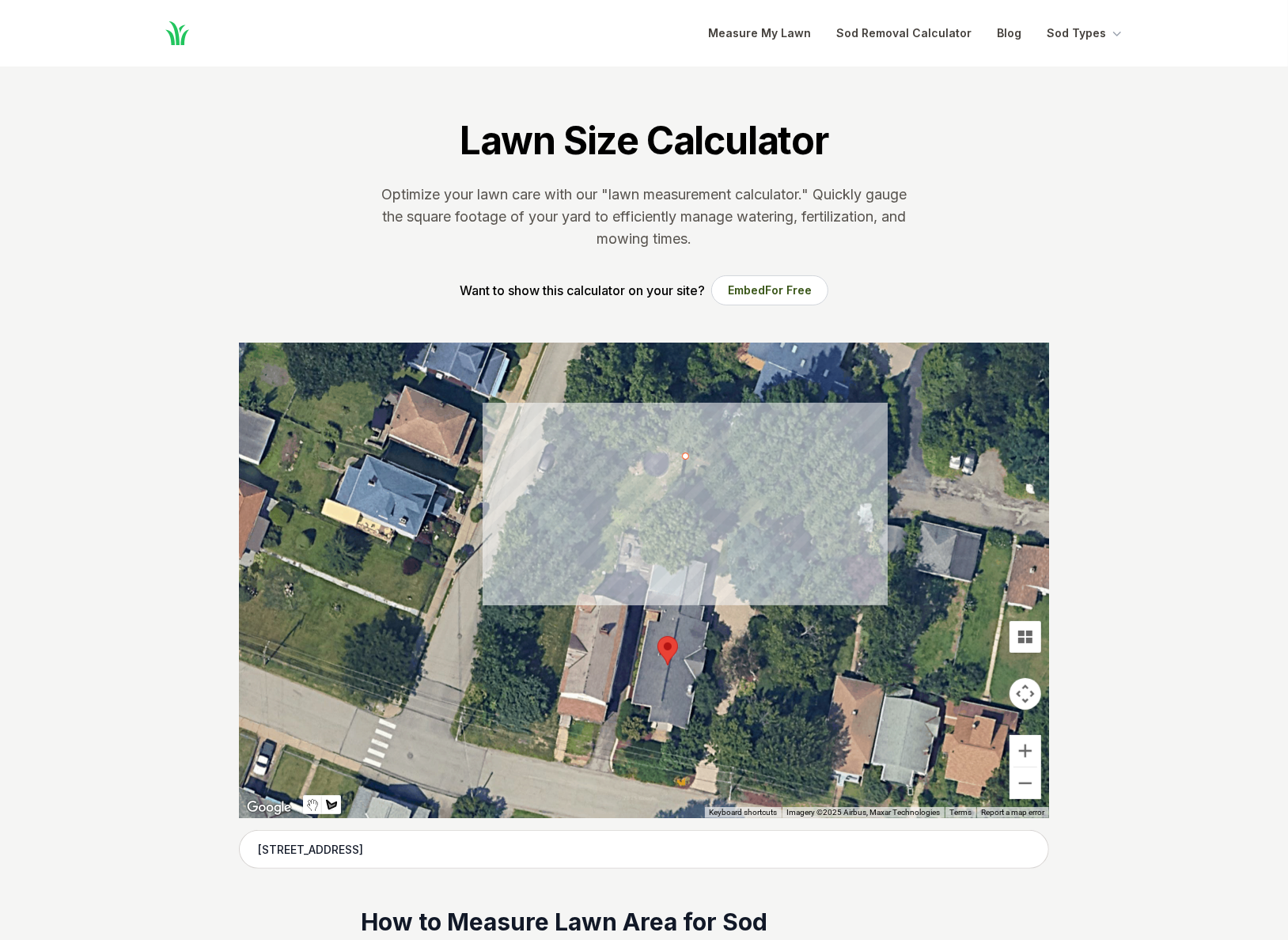
click at [674, 522] on div at bounding box center [644, 580] width 810 height 474
click at [777, 542] on div at bounding box center [644, 580] width 810 height 474
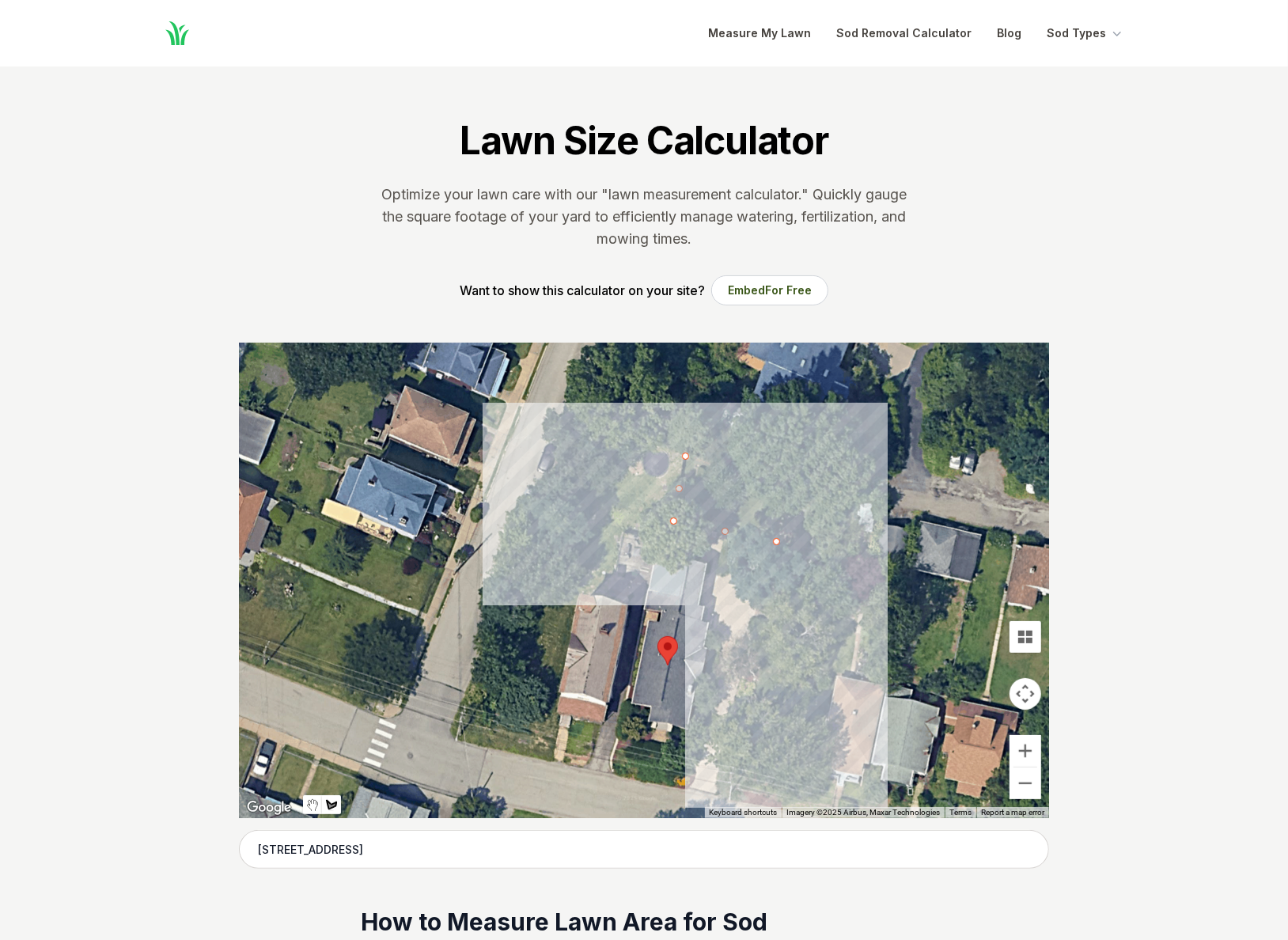
click at [741, 731] on div at bounding box center [644, 580] width 810 height 474
click at [816, 748] on div at bounding box center [644, 580] width 810 height 474
click at [854, 502] on div at bounding box center [644, 580] width 810 height 474
click at [685, 466] on div at bounding box center [644, 580] width 810 height 474
click at [684, 464] on div at bounding box center [644, 580] width 810 height 474
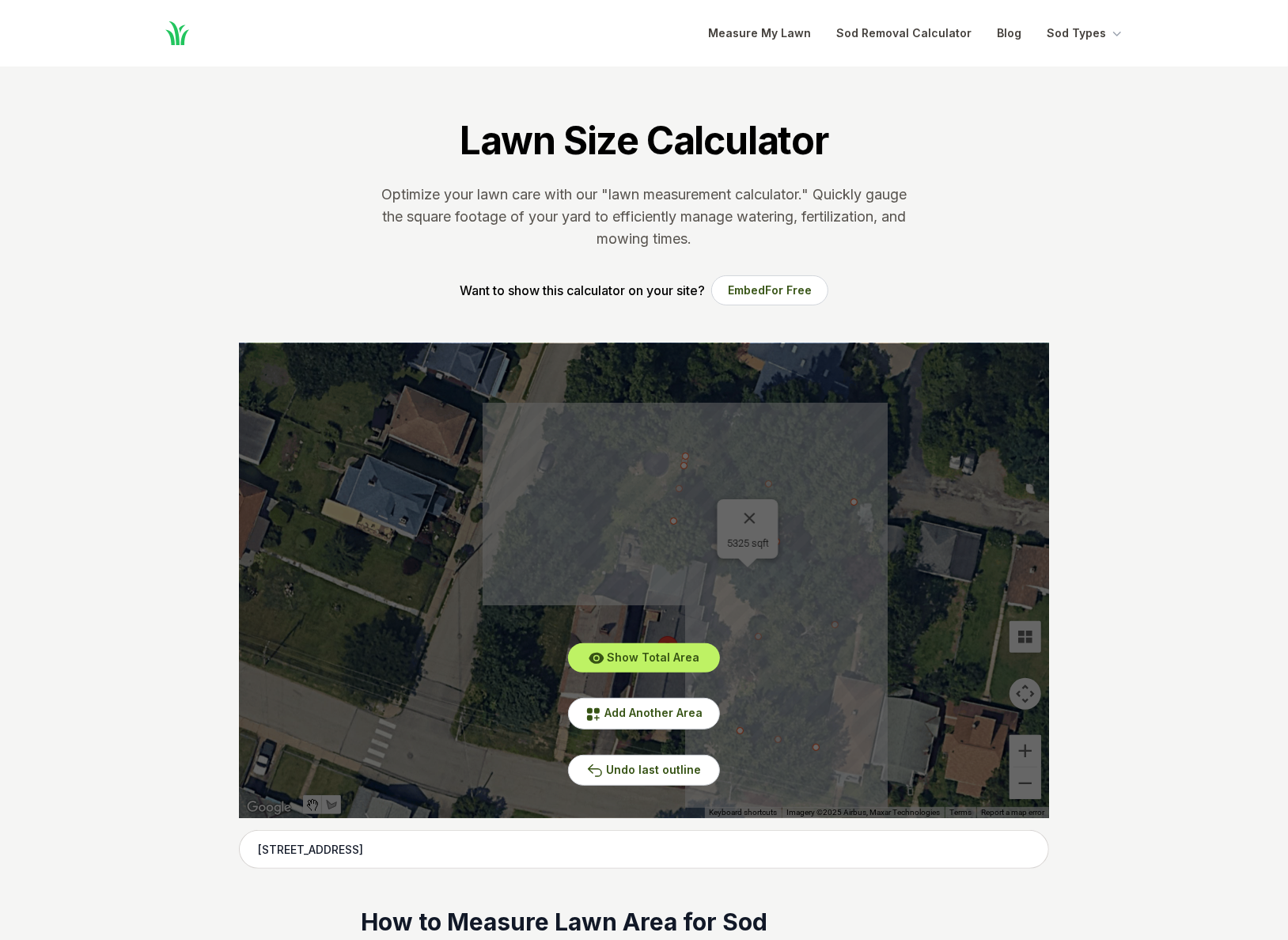
click at [684, 464] on div "Show Total Area Add Another Area Undo last outline" at bounding box center [644, 580] width 810 height 474
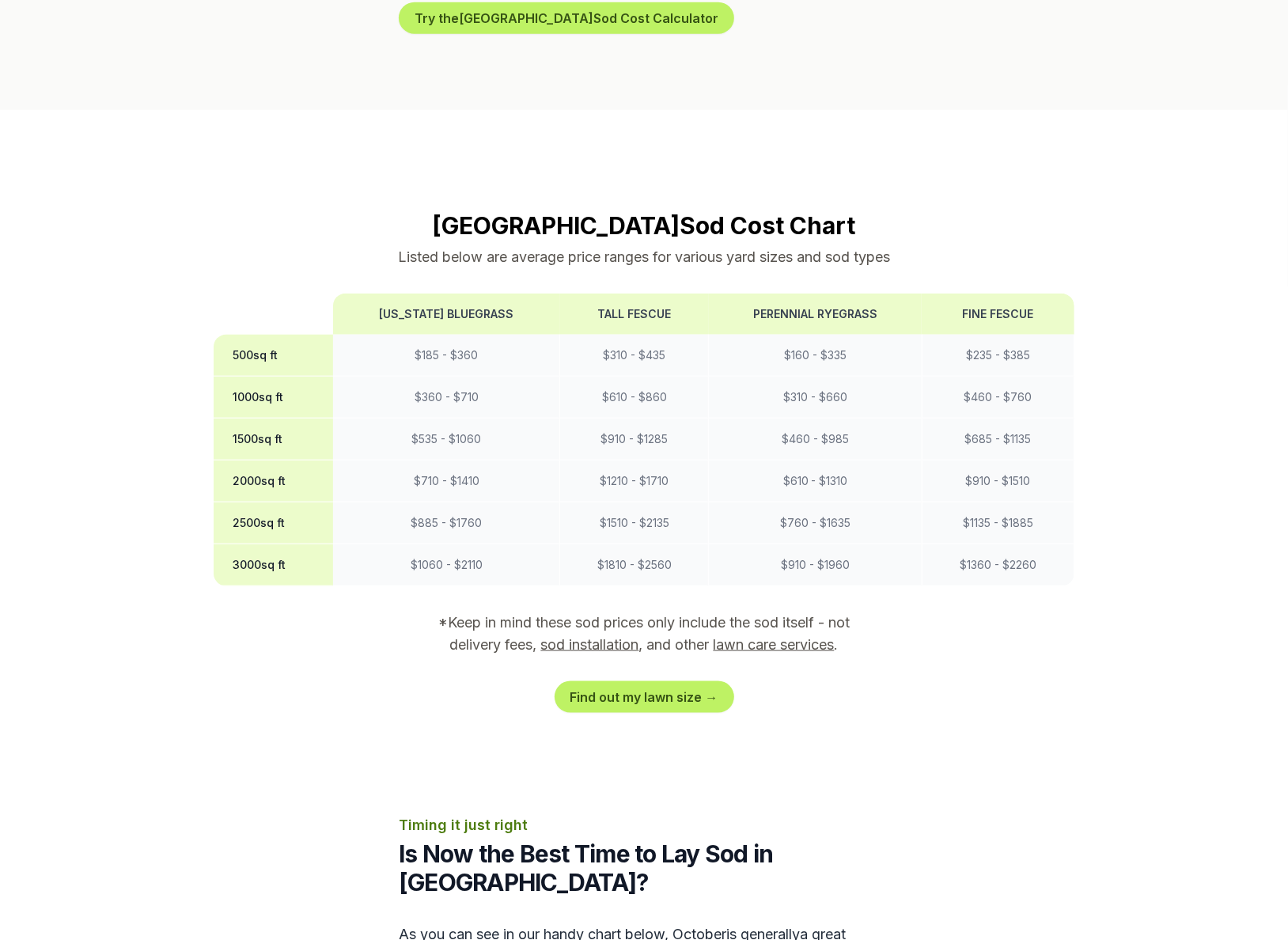
scroll to position [1113, 0]
